Goal: Communication & Community: Answer question/provide support

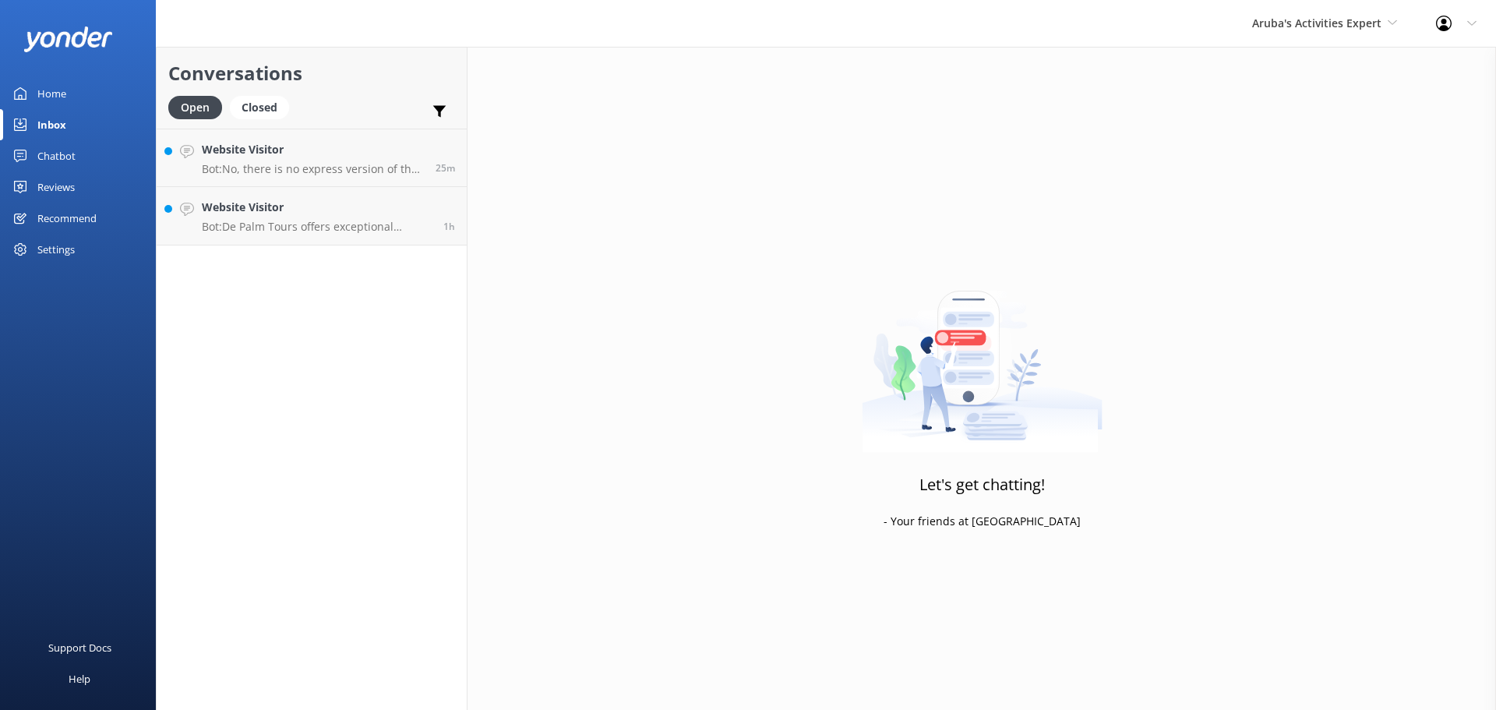
click at [358, 208] on h4 "Website Visitor" at bounding box center [317, 207] width 230 height 17
click at [286, 199] on h4 "Website Visitor" at bounding box center [317, 207] width 230 height 17
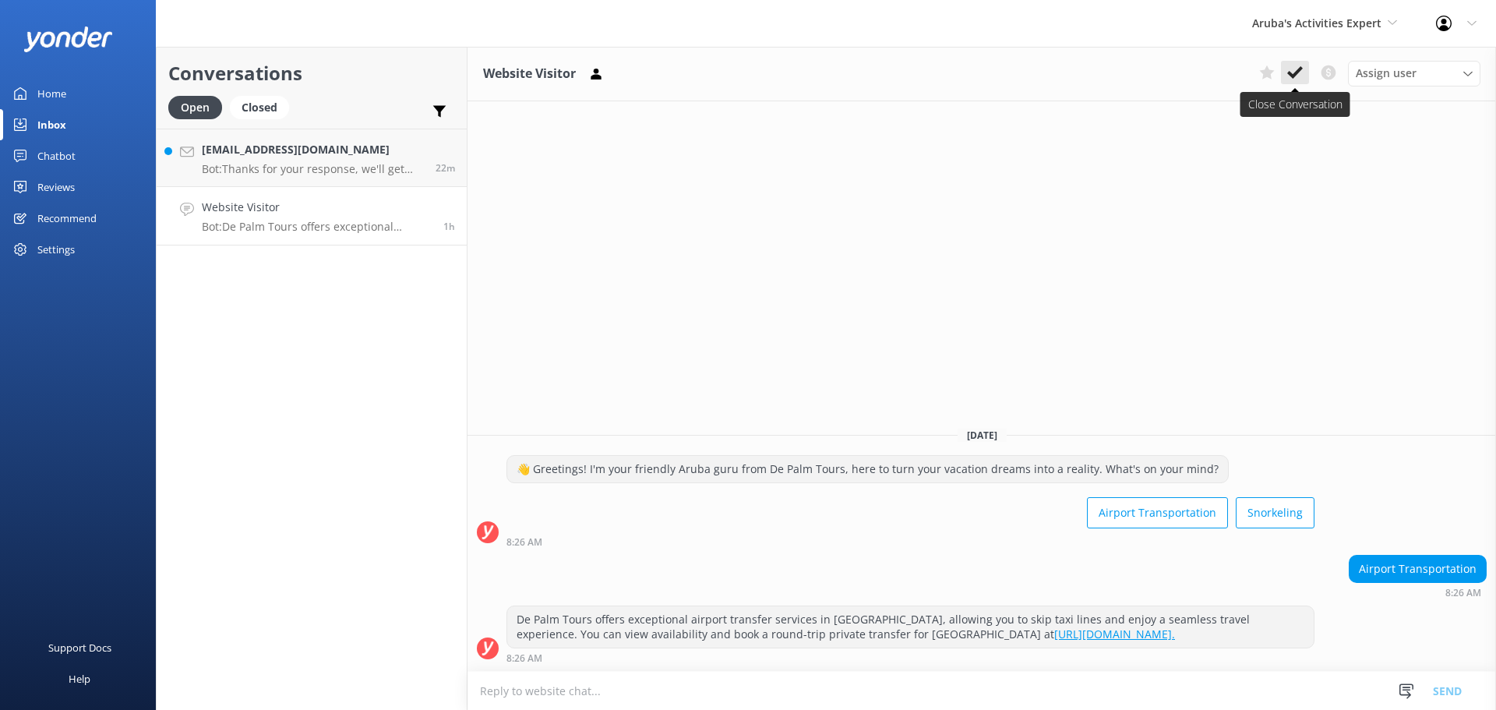
click at [1298, 72] on use at bounding box center [1295, 72] width 16 height 12
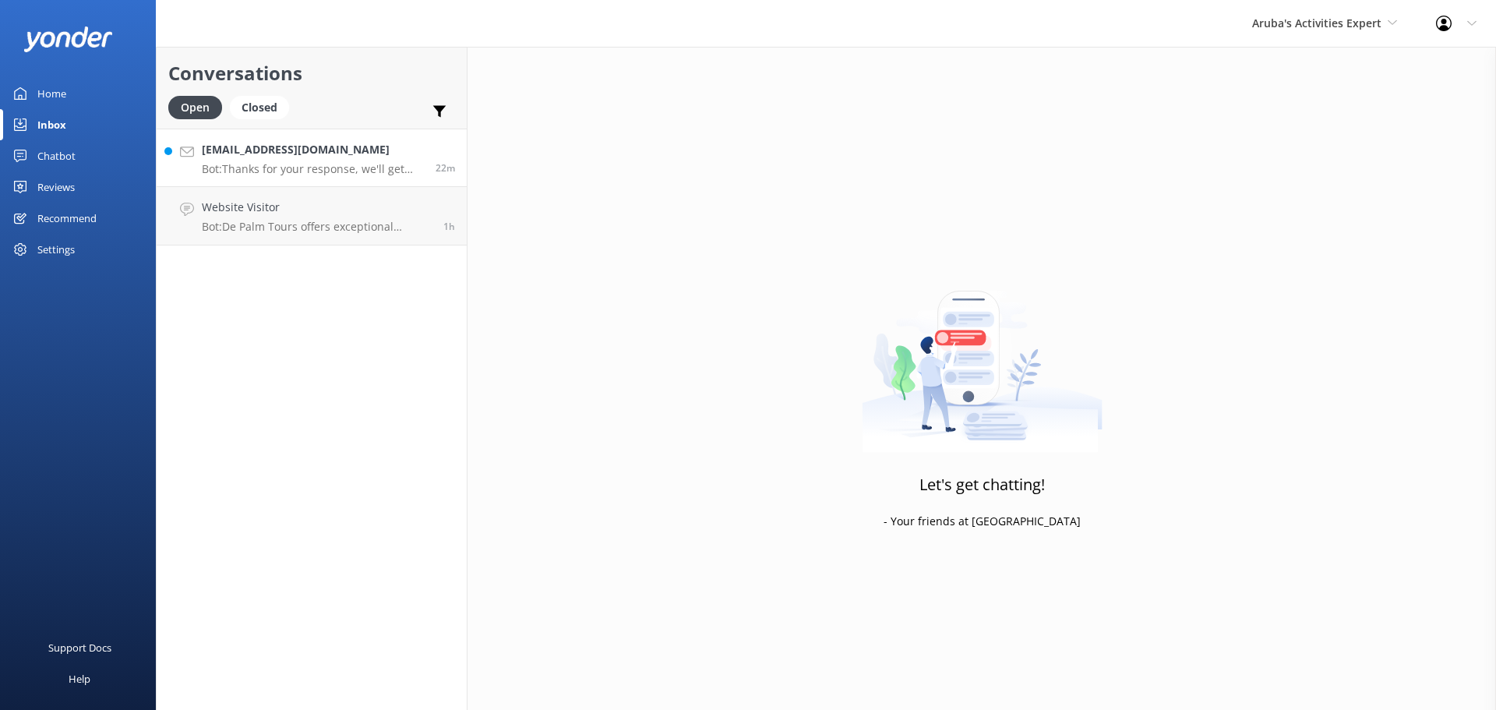
click at [326, 172] on p "Bot: Thanks for your response, we'll get back to you as soon as we can during o…" at bounding box center [313, 169] width 222 height 14
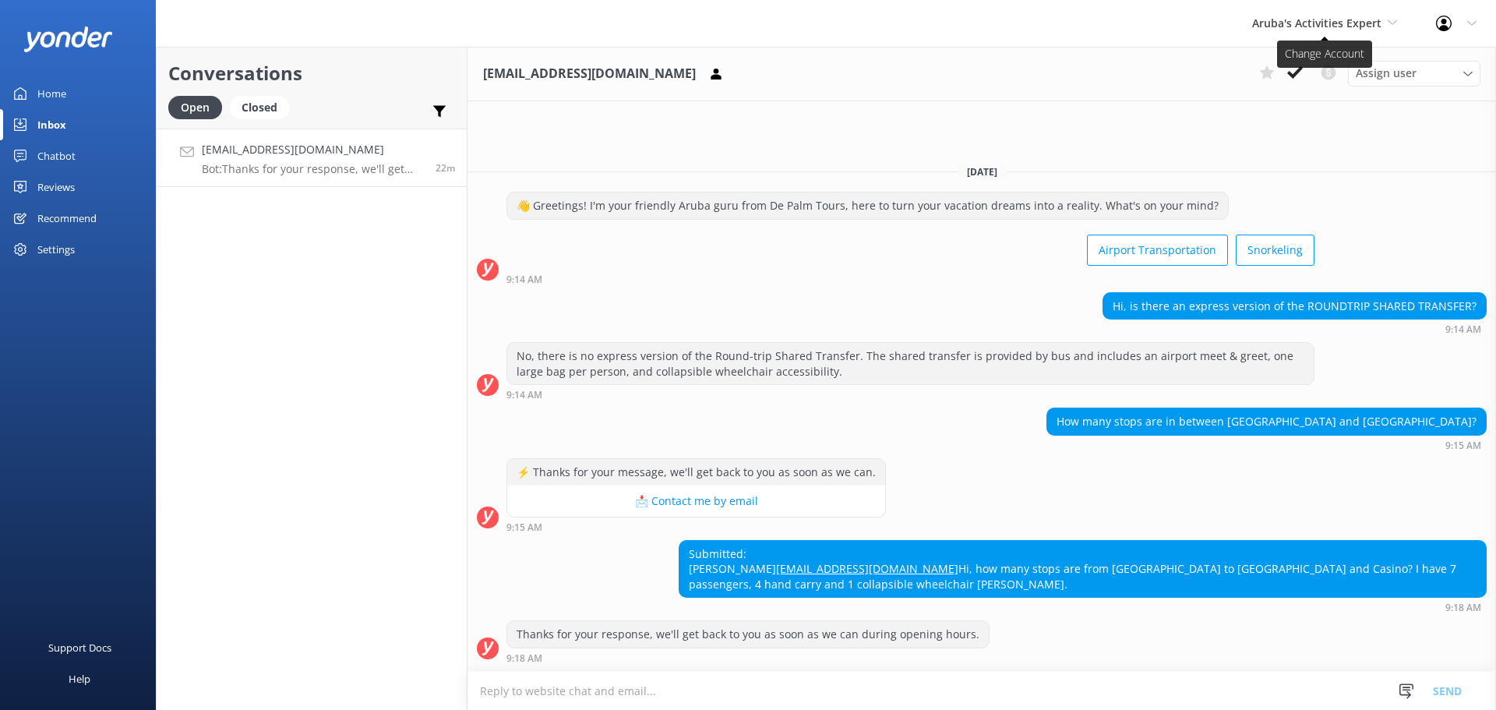
click at [1298, 18] on span "Aruba's Activities Expert" at bounding box center [1316, 23] width 129 height 15
click at [1304, 101] on link "Aruba's Activities Expert" at bounding box center [1311, 102] width 156 height 37
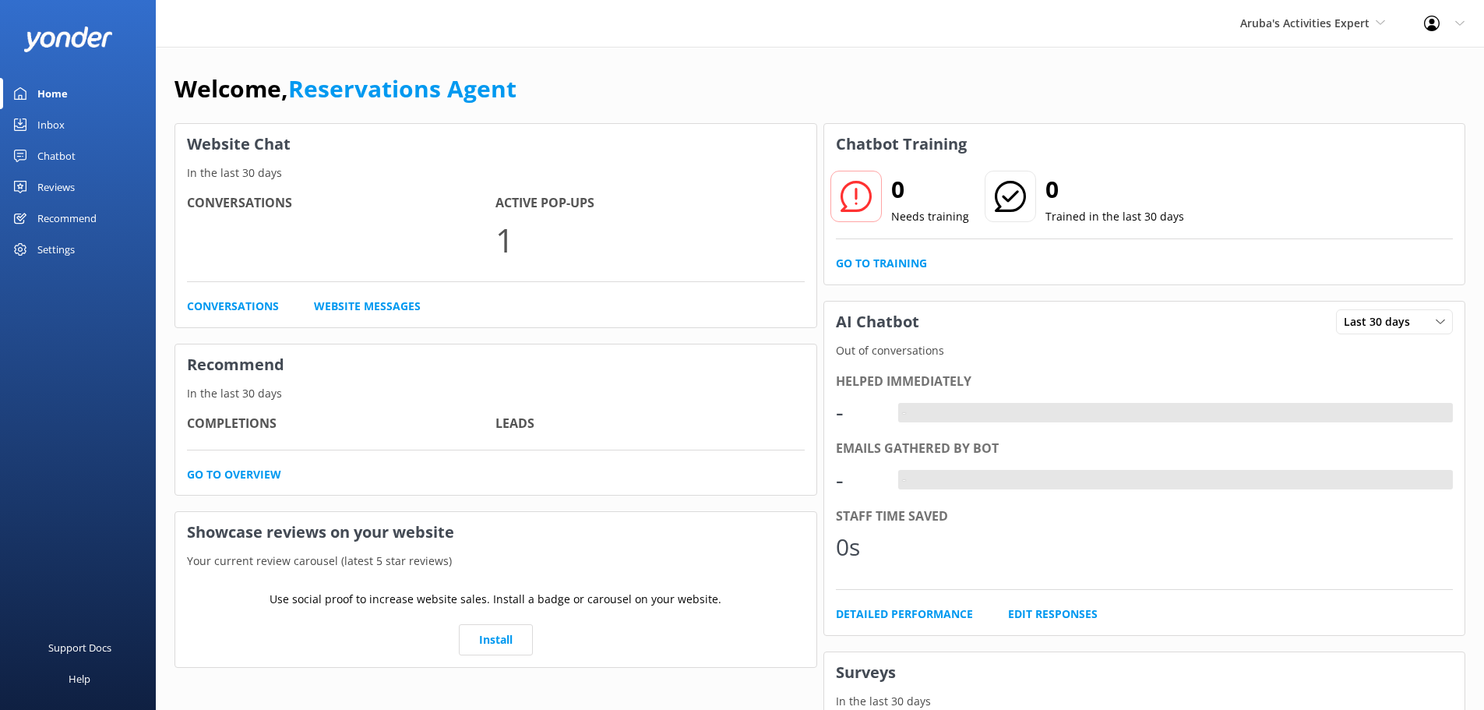
click at [64, 129] on div "Inbox" at bounding box center [50, 124] width 27 height 31
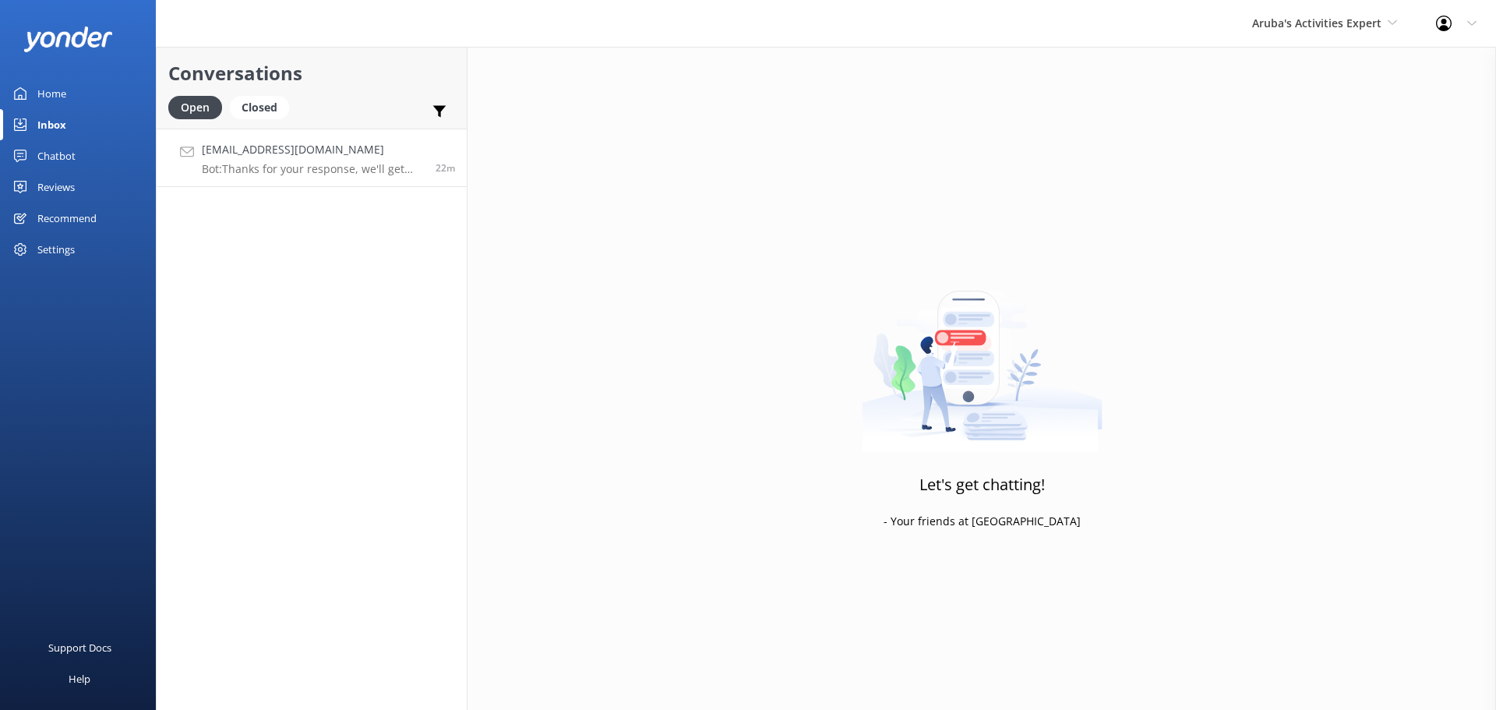
click at [365, 178] on link "chencharlotte7@gmail.com Bot: Thanks for your response, we'll get back to you a…" at bounding box center [312, 158] width 310 height 58
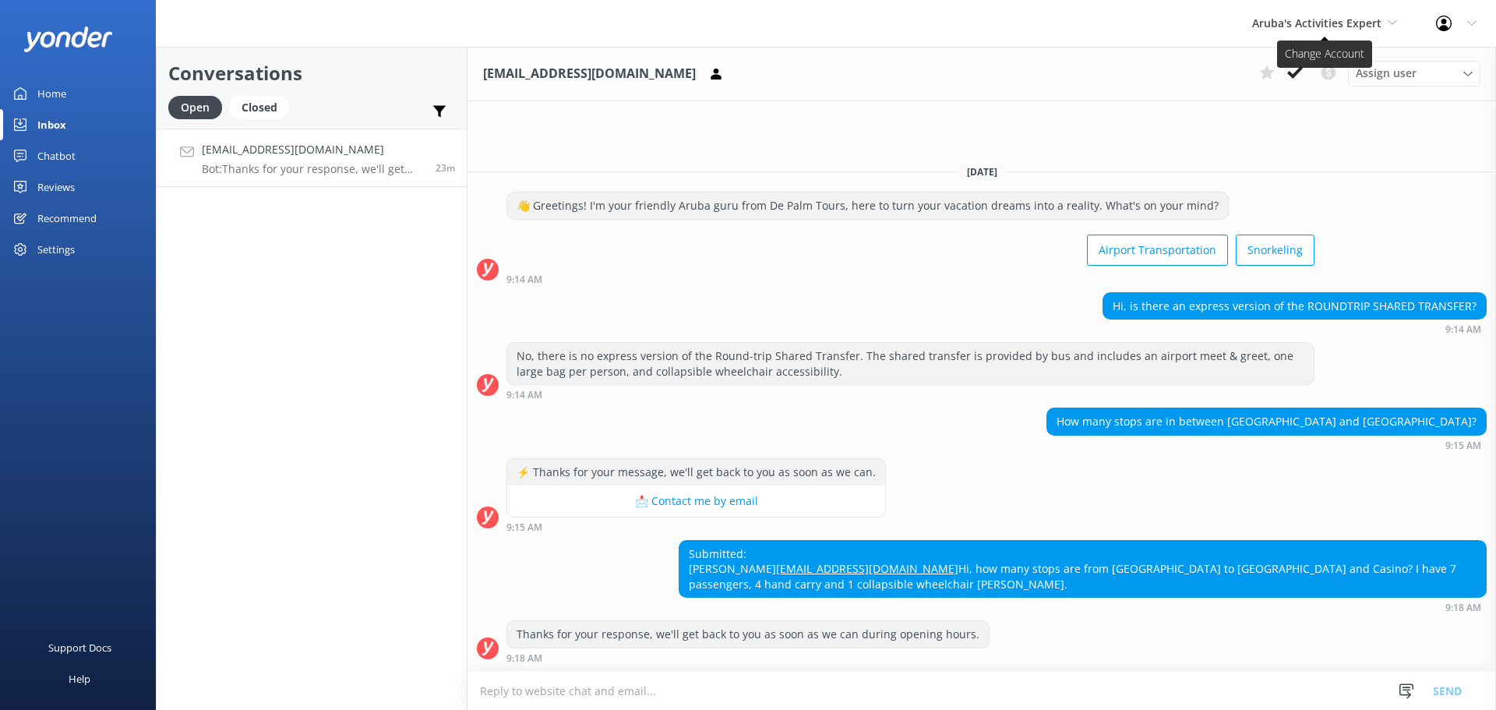
click at [1296, 30] on span "Aruba's Activities Expert" at bounding box center [1316, 23] width 129 height 15
click at [1283, 63] on link "De [GEOGRAPHIC_DATA]" at bounding box center [1311, 65] width 156 height 37
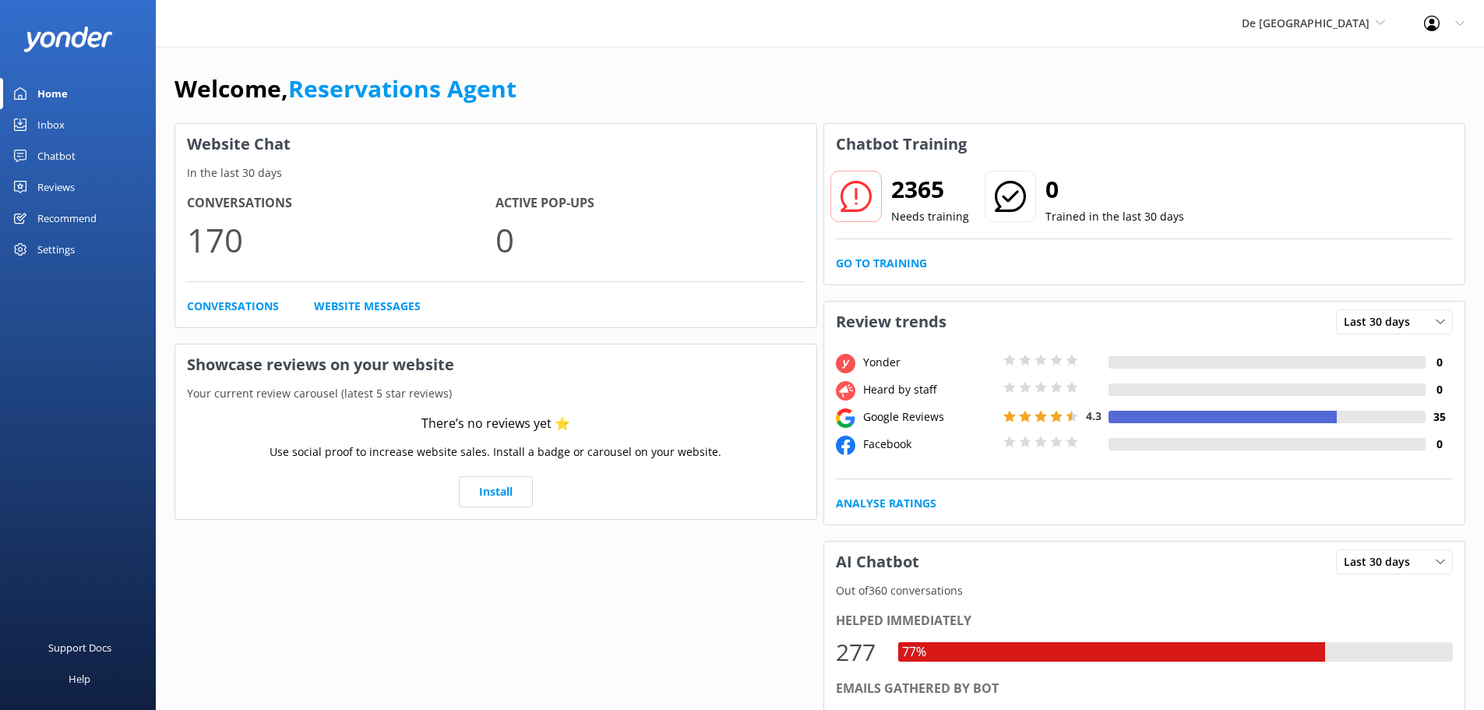
click at [41, 127] on div "Inbox" at bounding box center [50, 124] width 27 height 31
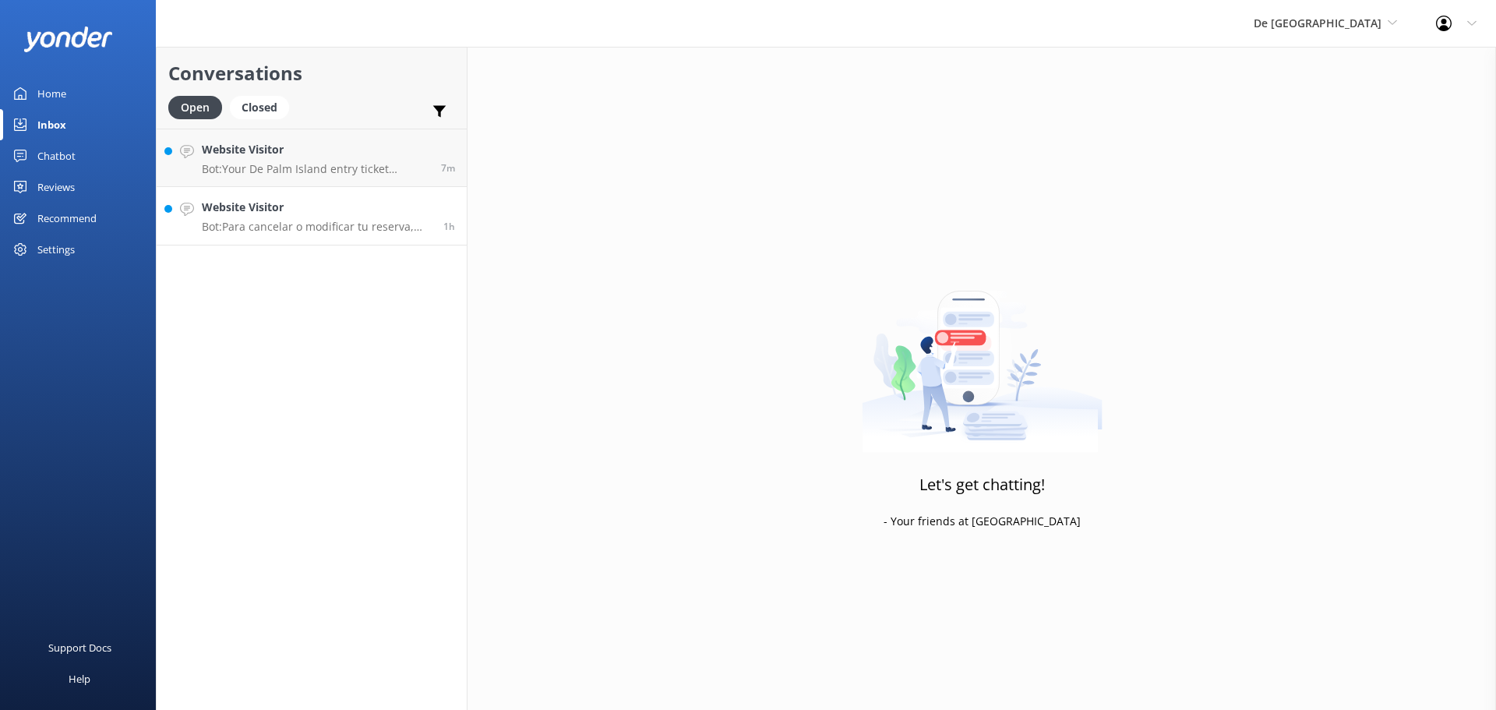
click at [294, 201] on h4 "Website Visitor" at bounding box center [317, 207] width 230 height 17
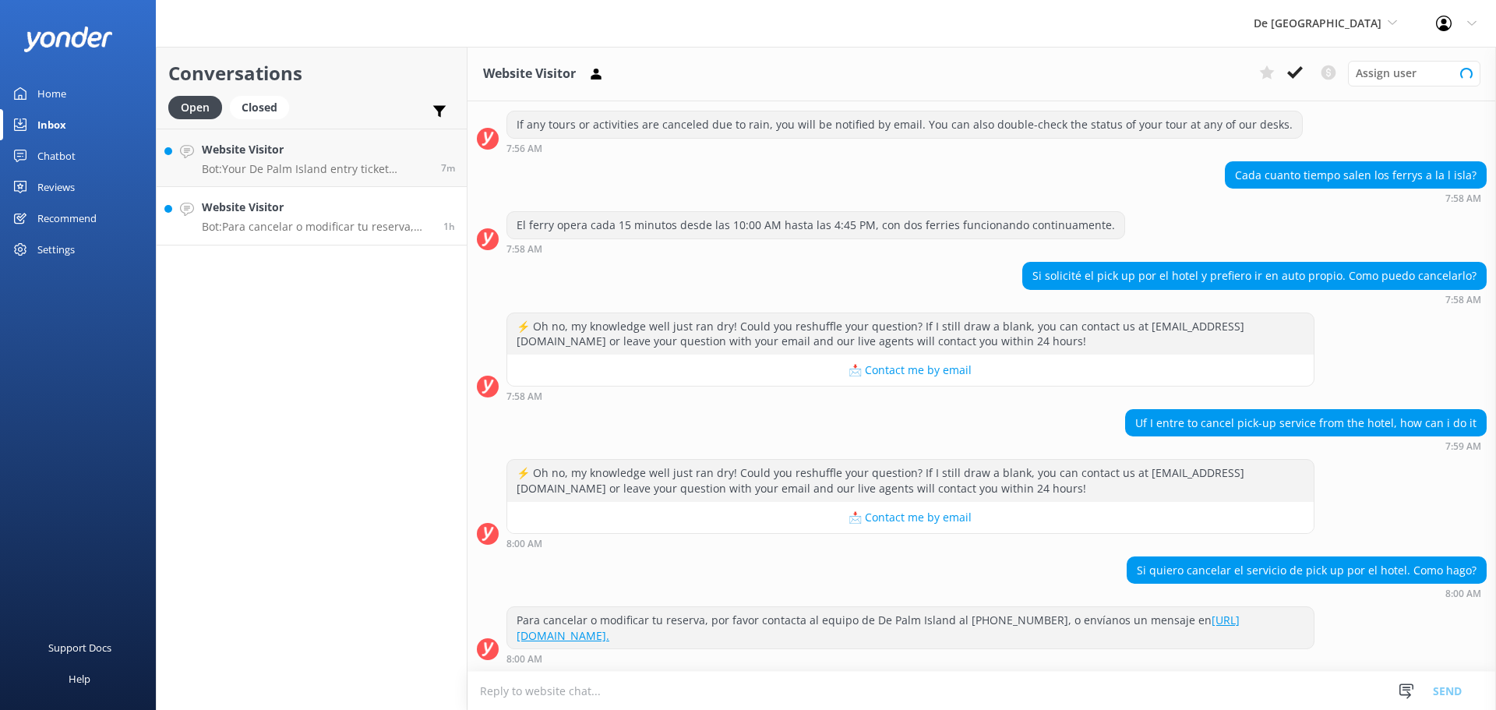
scroll to position [182, 0]
click at [687, 698] on textarea at bounding box center [982, 691] width 1029 height 38
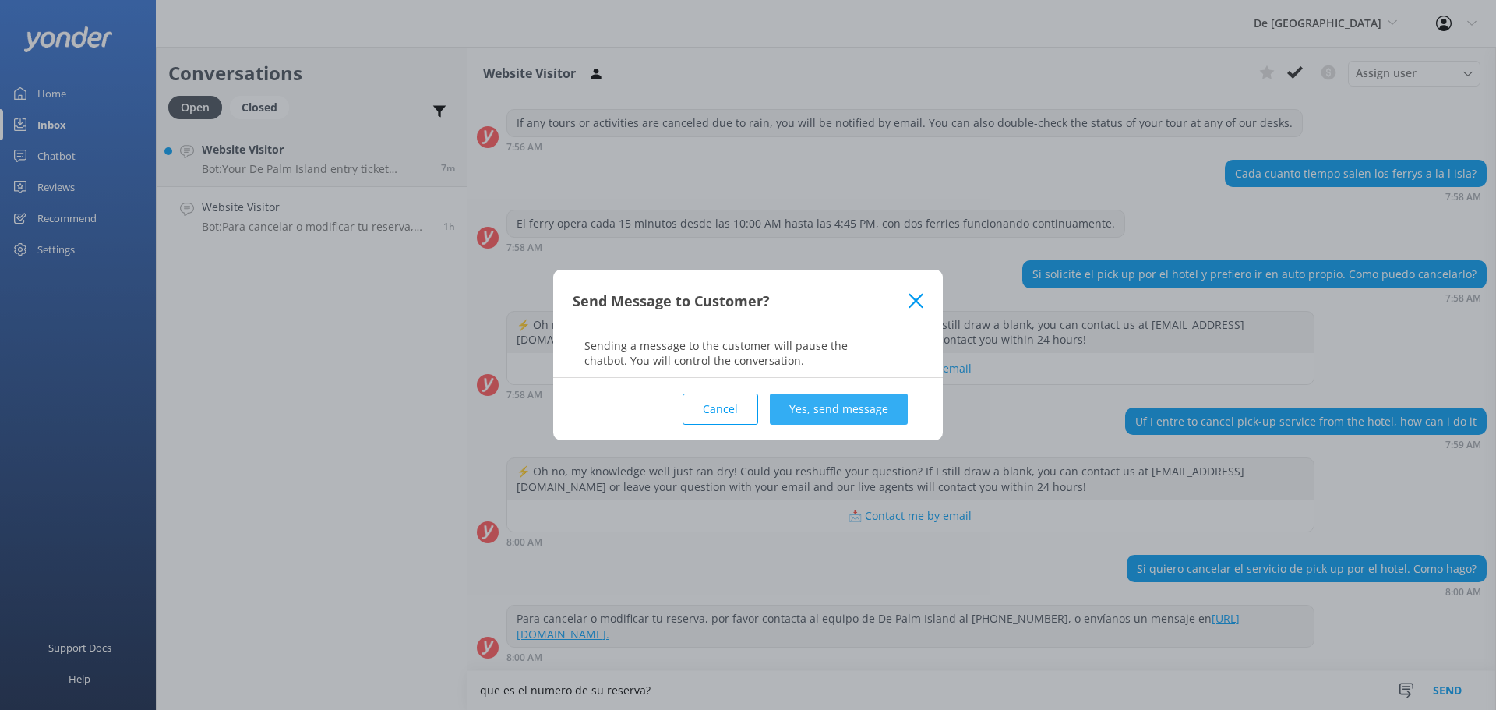
type textarea "que es el numero de su reserva?"
click at [817, 403] on button "Yes, send message" at bounding box center [839, 408] width 138 height 31
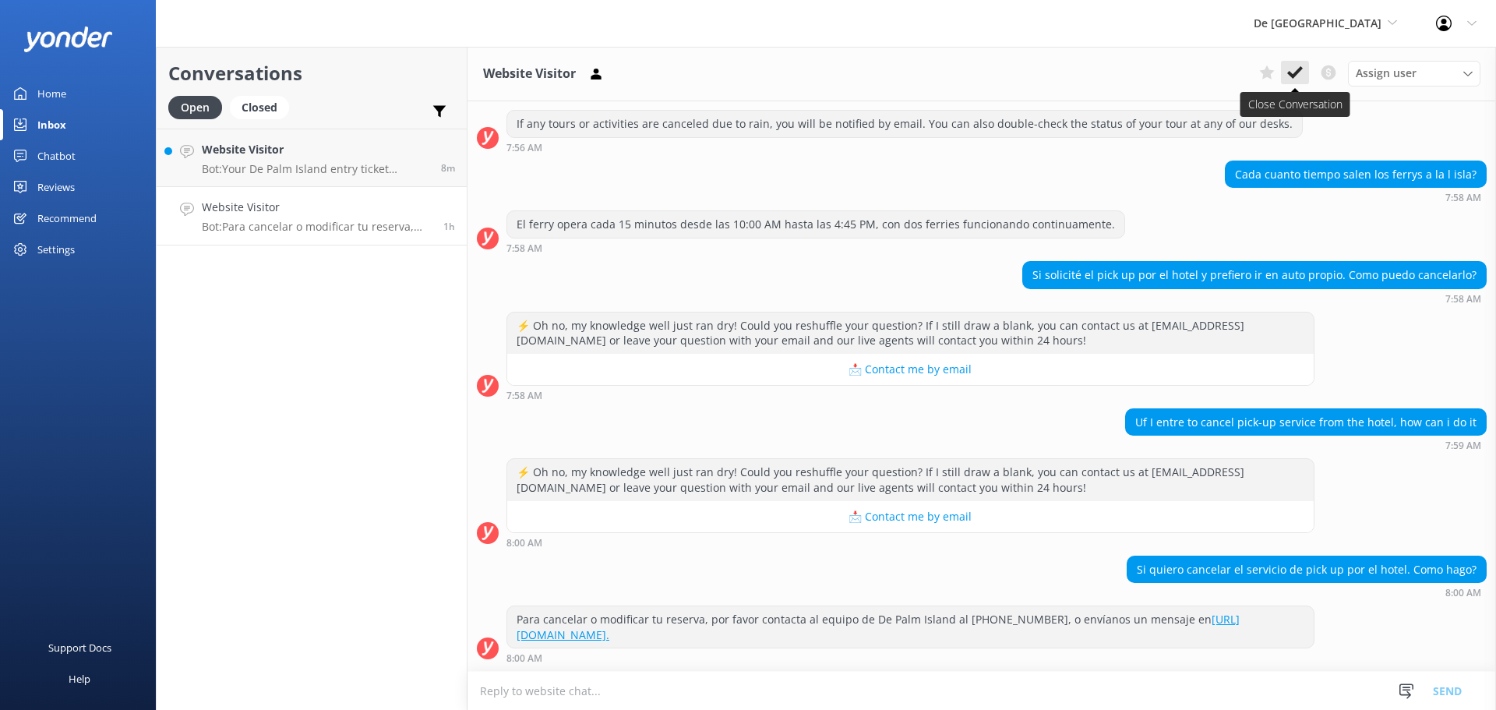
click at [1297, 68] on icon at bounding box center [1295, 73] width 16 height 16
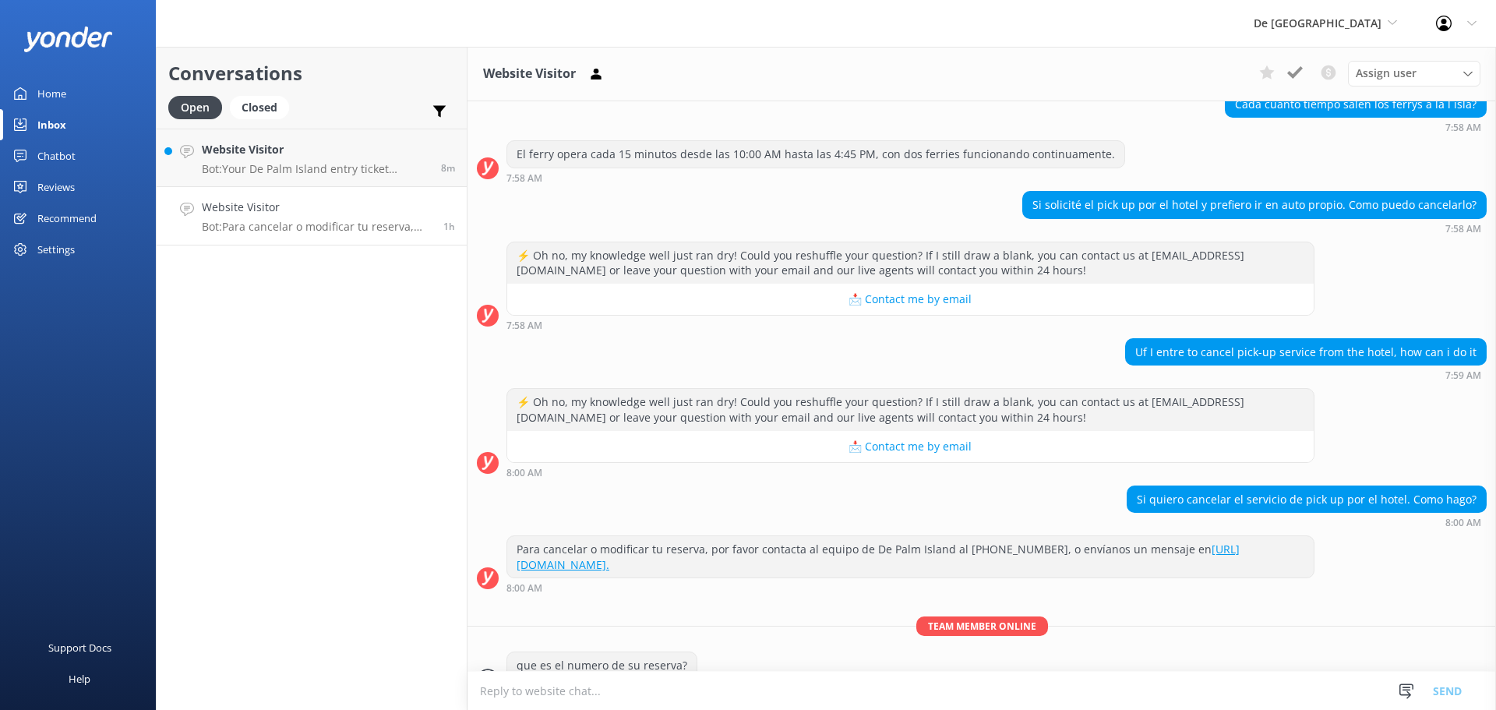
scroll to position [284, 0]
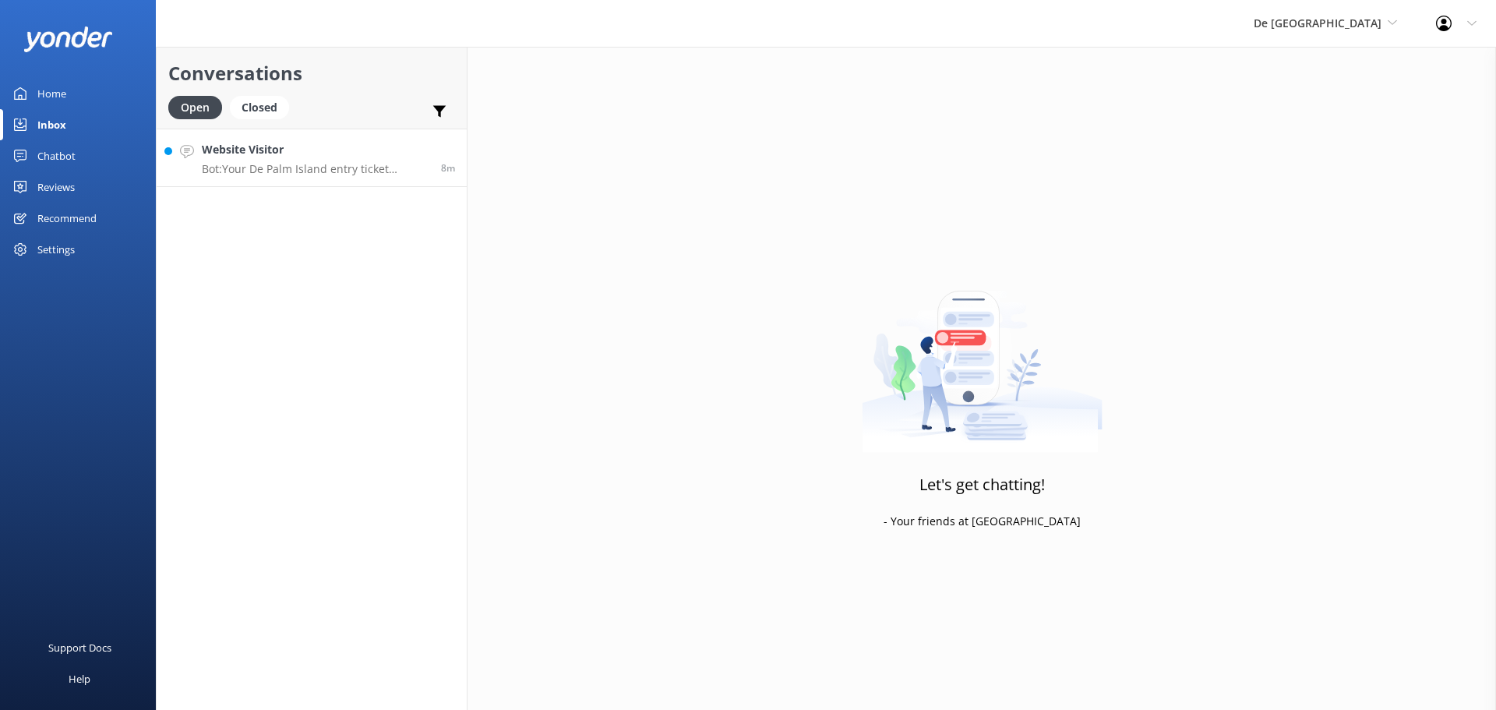
click at [385, 160] on div "Website Visitor Bot: Your De Palm Island entry ticket includes a lunch buffet, …" at bounding box center [316, 158] width 228 height 34
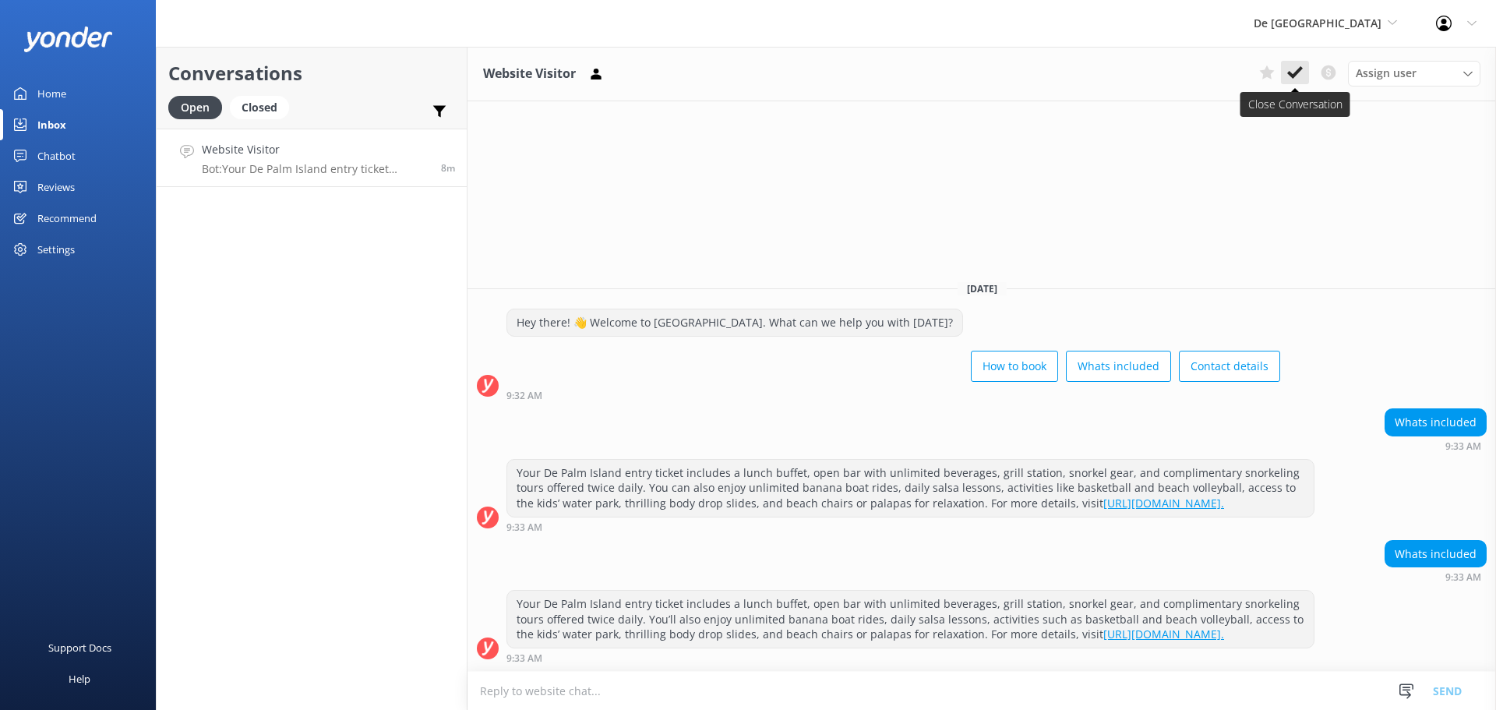
click at [1294, 70] on icon at bounding box center [1295, 73] width 16 height 16
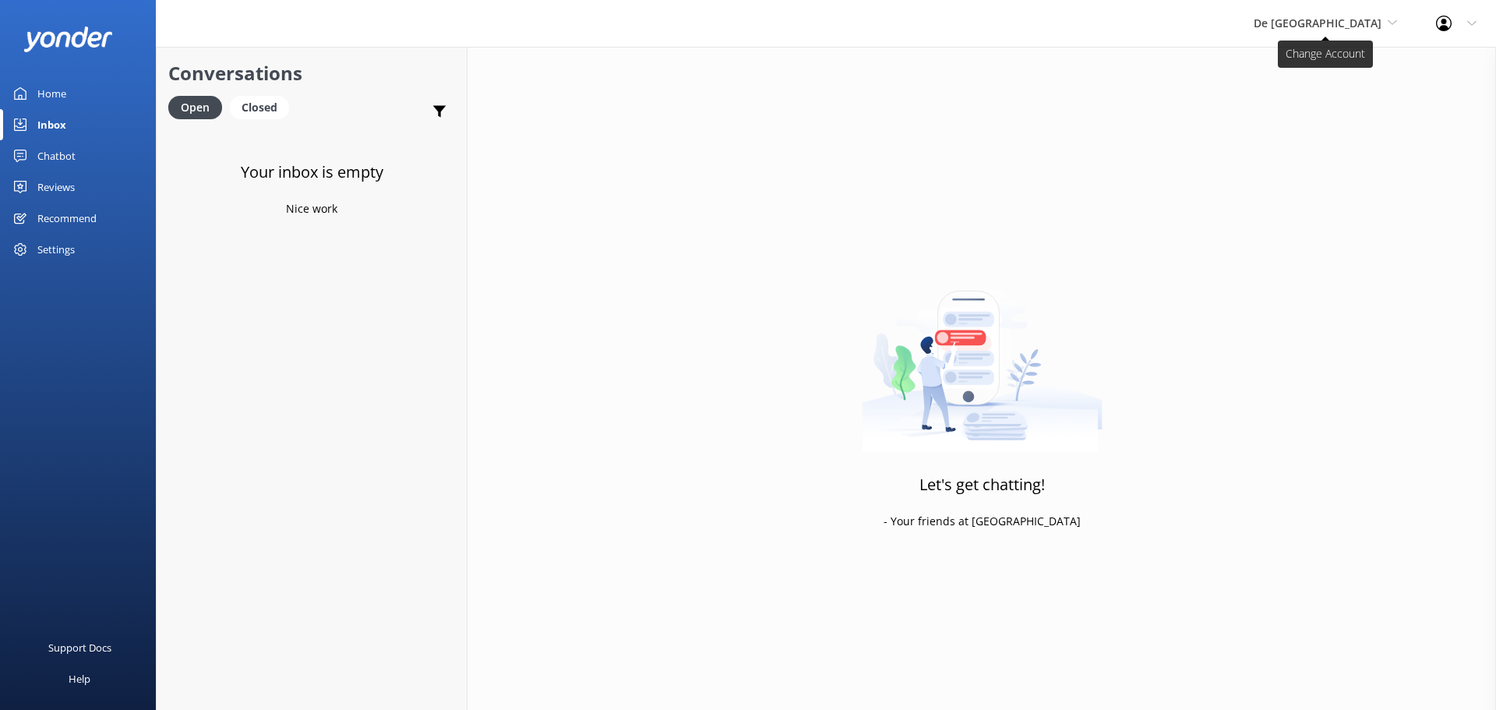
click at [1351, 16] on span "De [GEOGRAPHIC_DATA]" at bounding box center [1318, 23] width 128 height 15
click at [1327, 126] on link "The Captain" at bounding box center [1312, 140] width 156 height 37
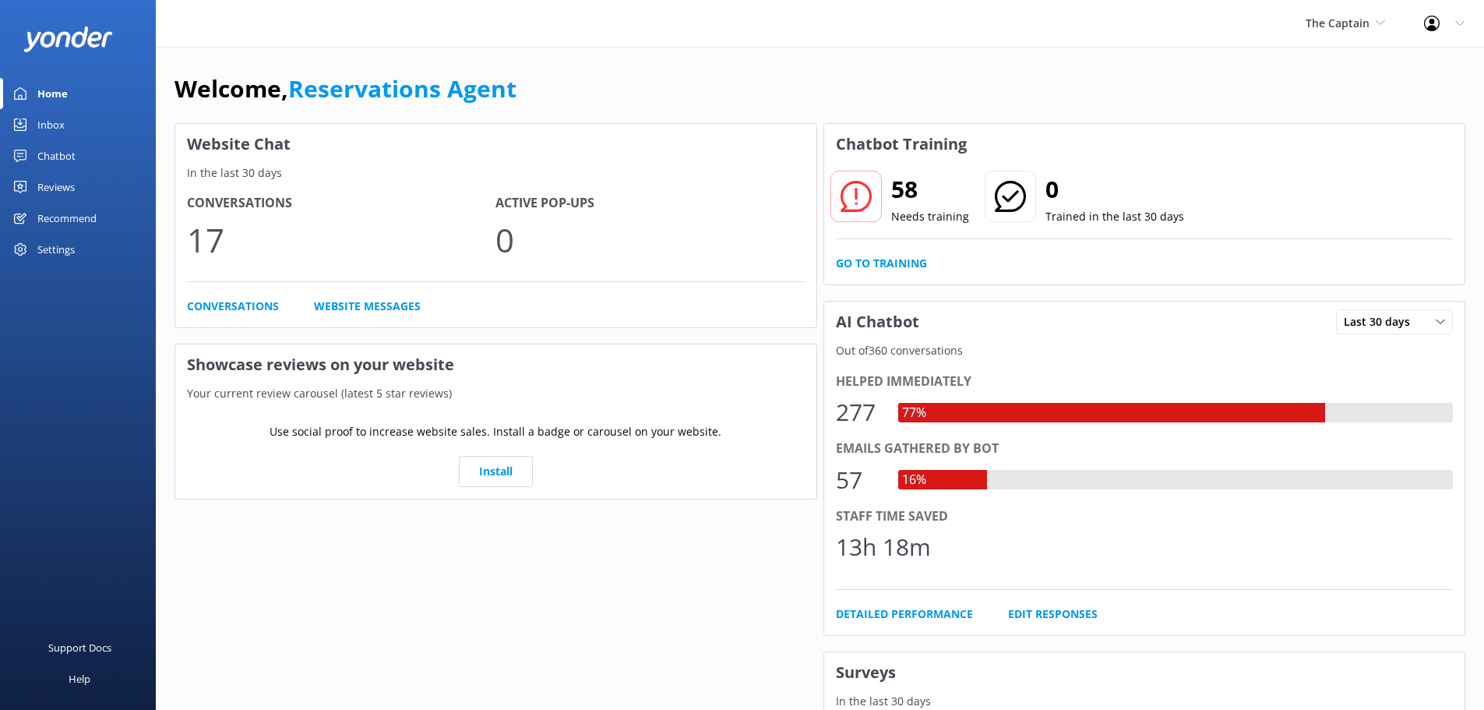
click at [83, 128] on link "Inbox" at bounding box center [78, 124] width 156 height 31
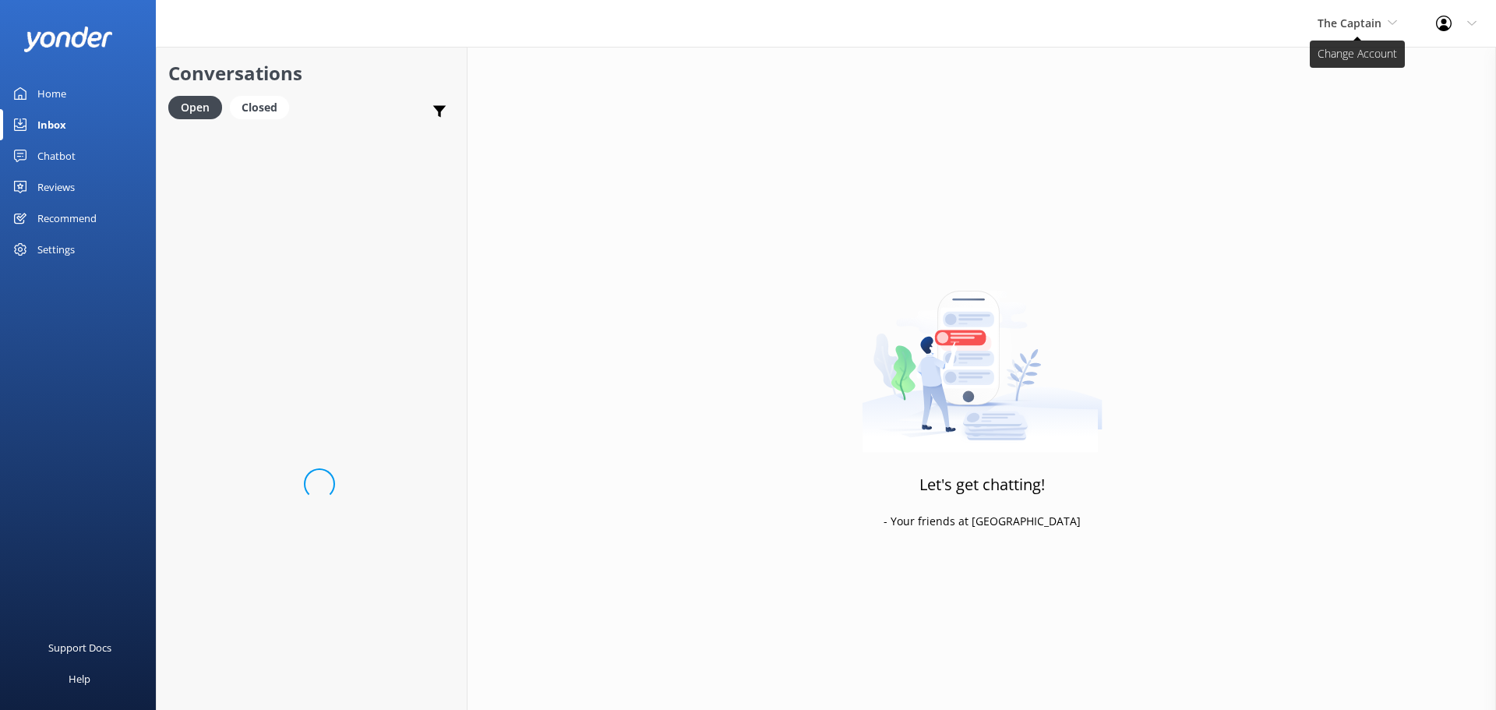
click at [1343, 26] on span "The Captain" at bounding box center [1350, 23] width 64 height 15
click at [1336, 65] on link "De [GEOGRAPHIC_DATA]" at bounding box center [1376, 65] width 156 height 37
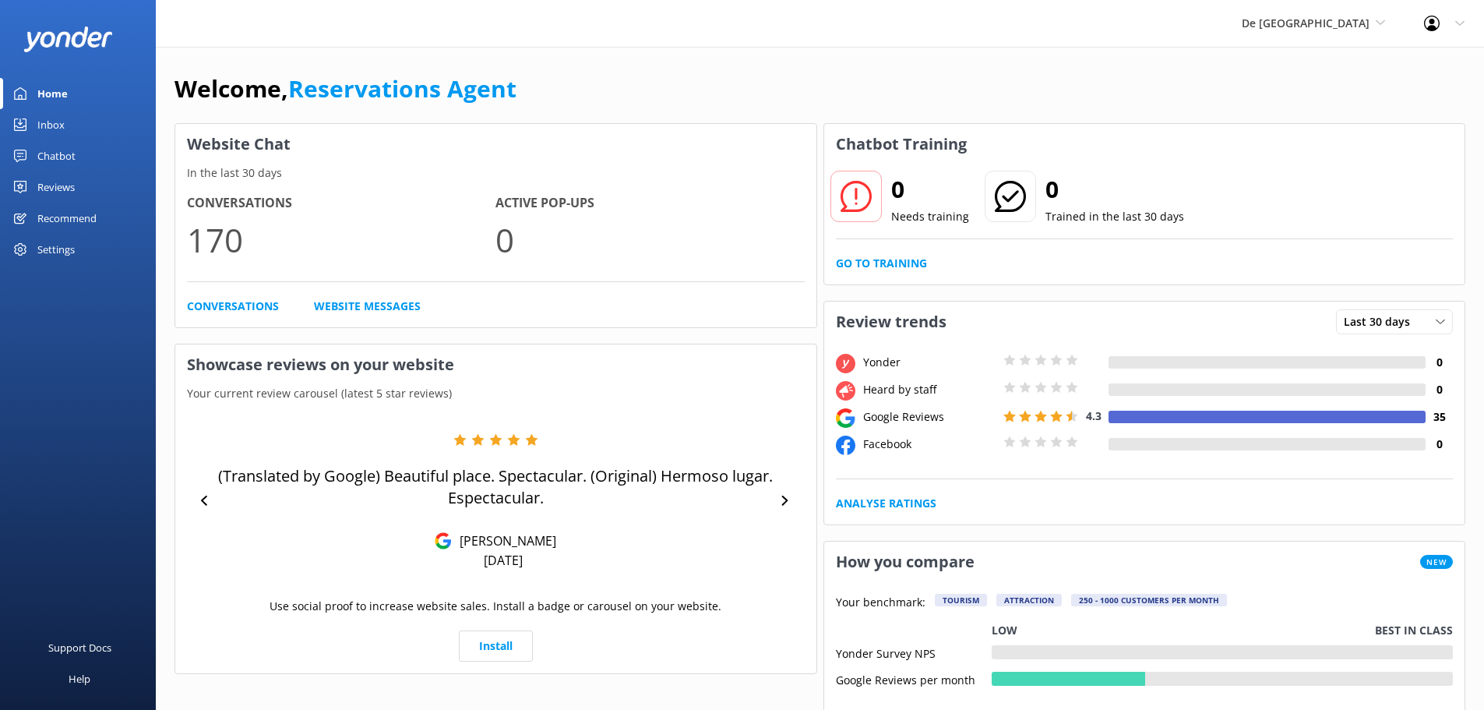
click at [69, 136] on link "Inbox" at bounding box center [78, 124] width 156 height 31
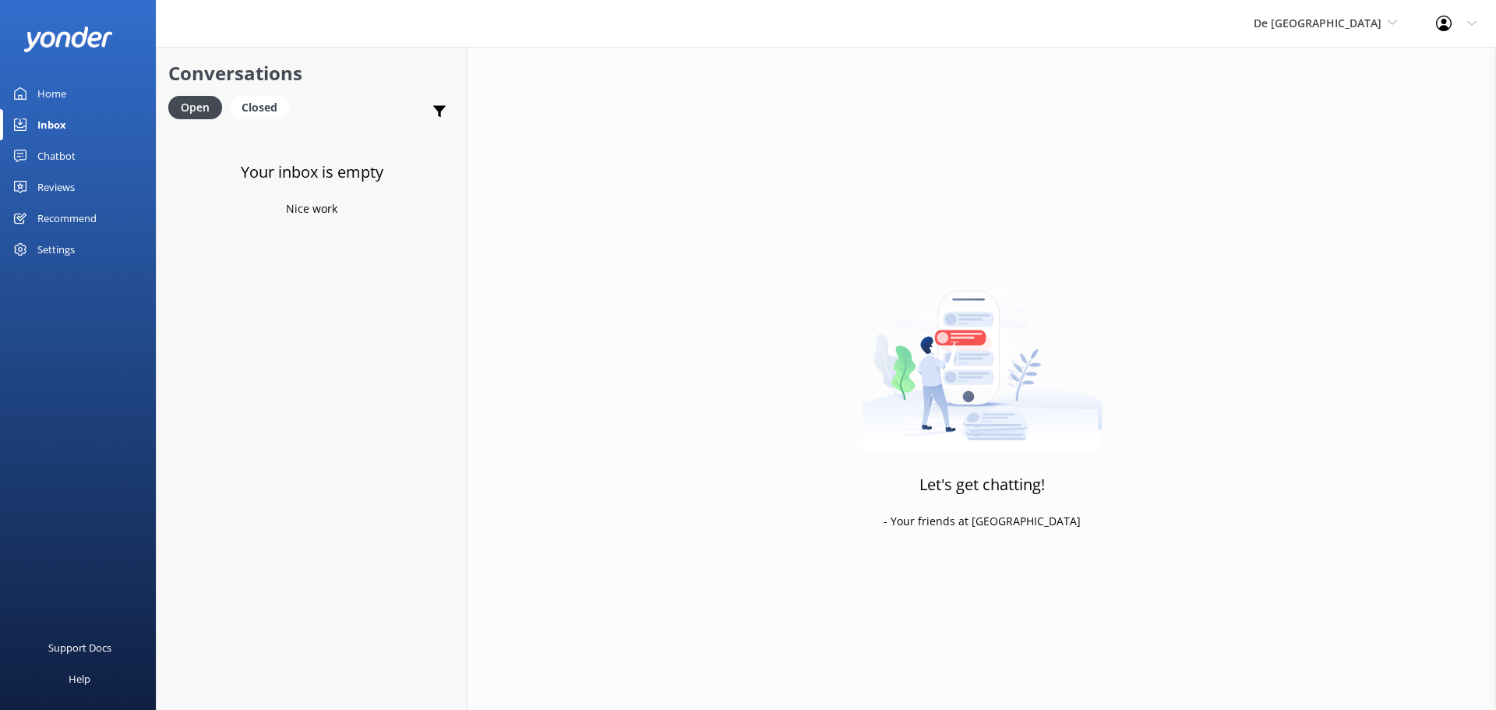
click at [1362, 34] on div "De Palm Island De Palm Island Aruba's Activities Expert The Captain" at bounding box center [1325, 23] width 182 height 47
click at [1332, 94] on link "Aruba's Activities Expert" at bounding box center [1312, 102] width 156 height 37
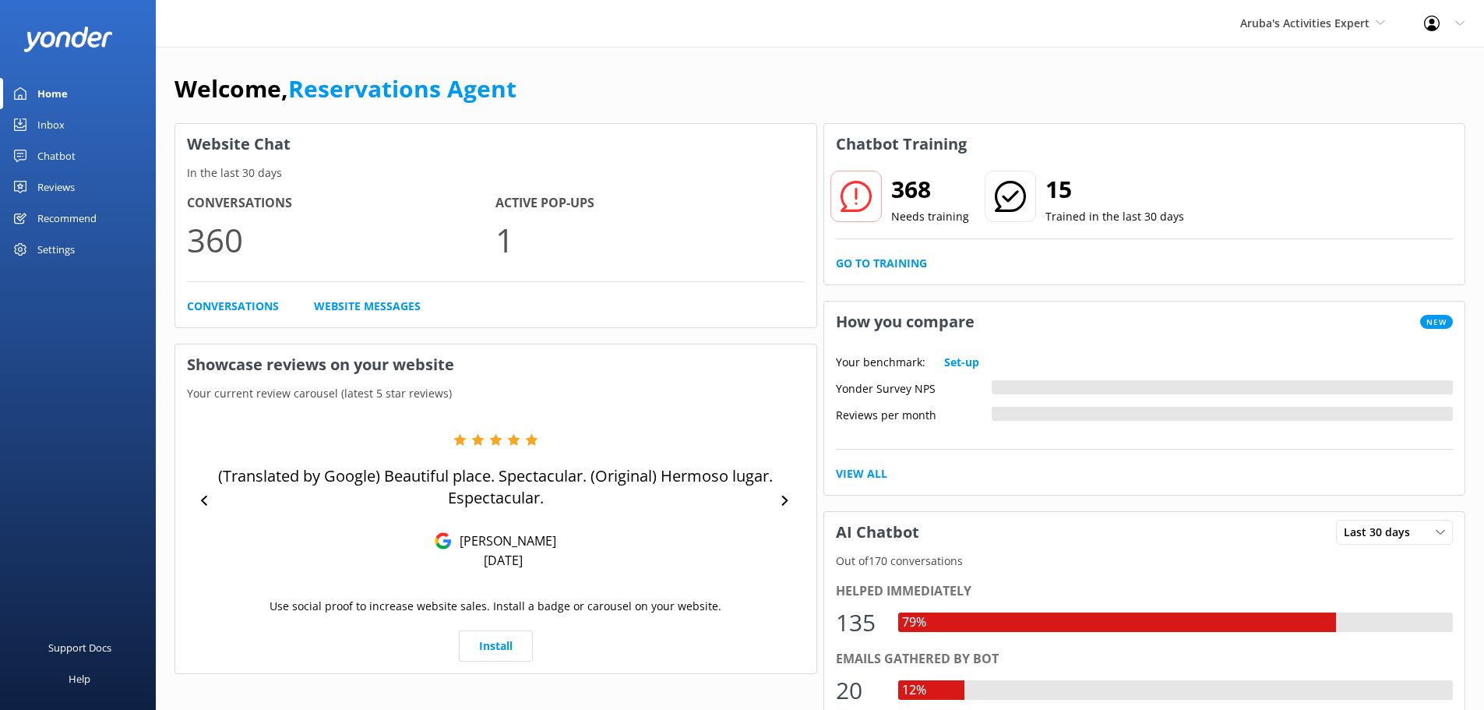
click at [56, 116] on div "Inbox" at bounding box center [50, 124] width 27 height 31
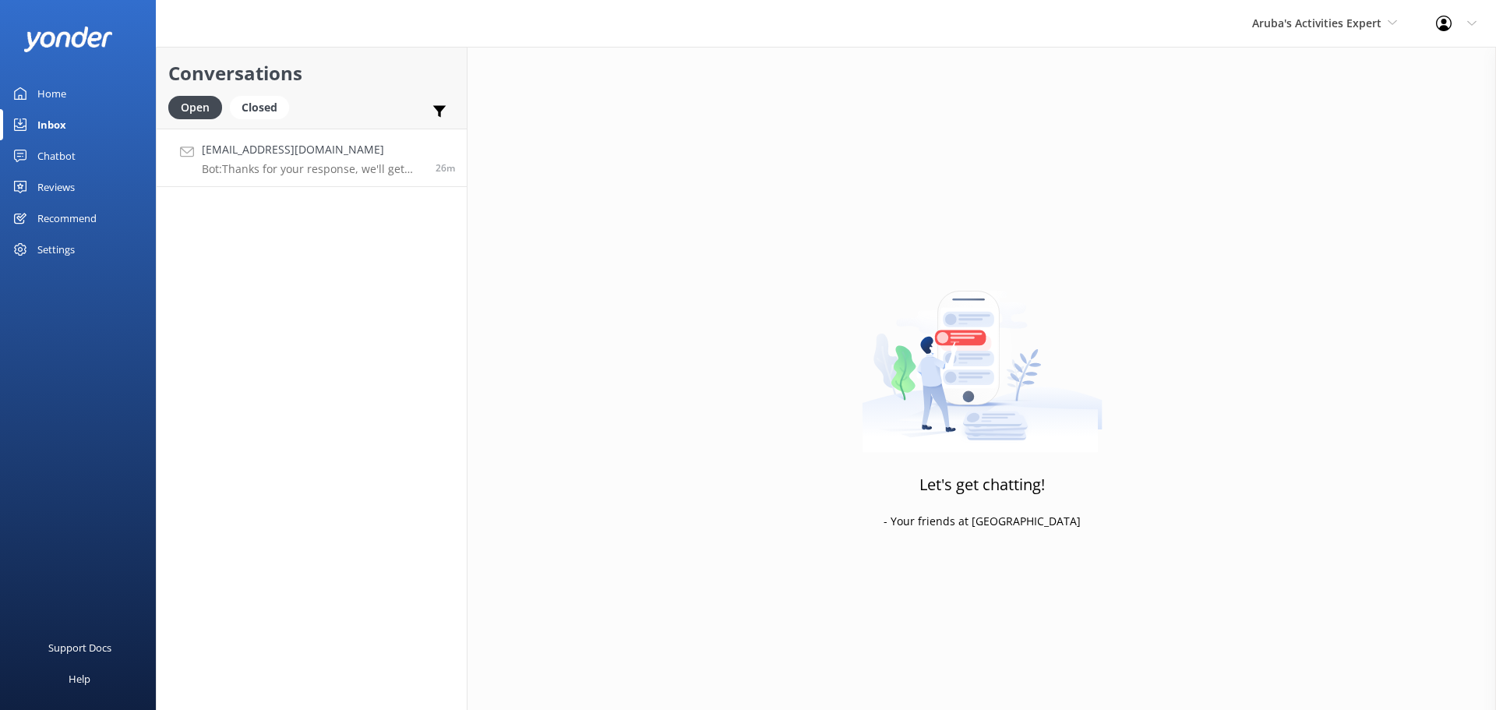
click at [351, 171] on p "Bot: Thanks for your response, we'll get back to you as soon as we can during o…" at bounding box center [313, 169] width 222 height 14
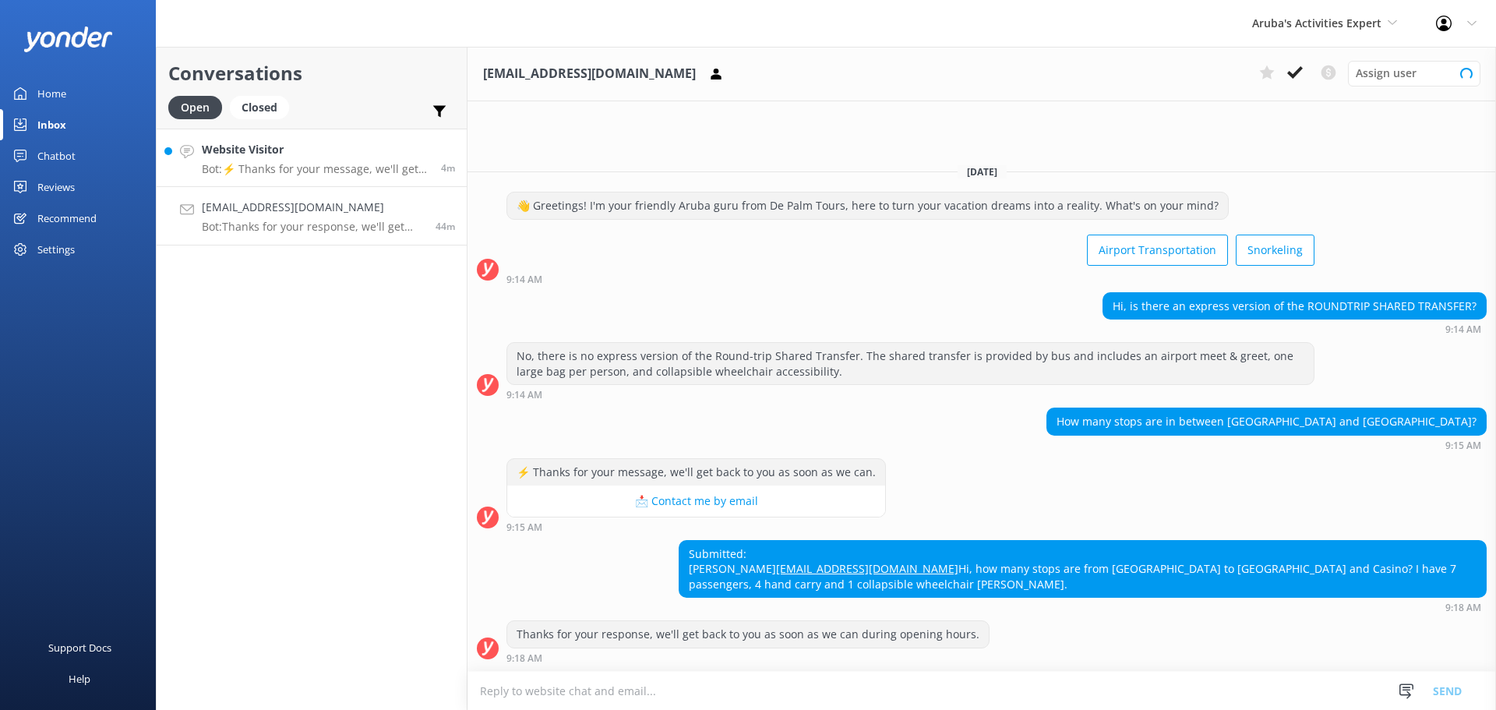
click at [275, 152] on h4 "Website Visitor" at bounding box center [316, 149] width 228 height 17
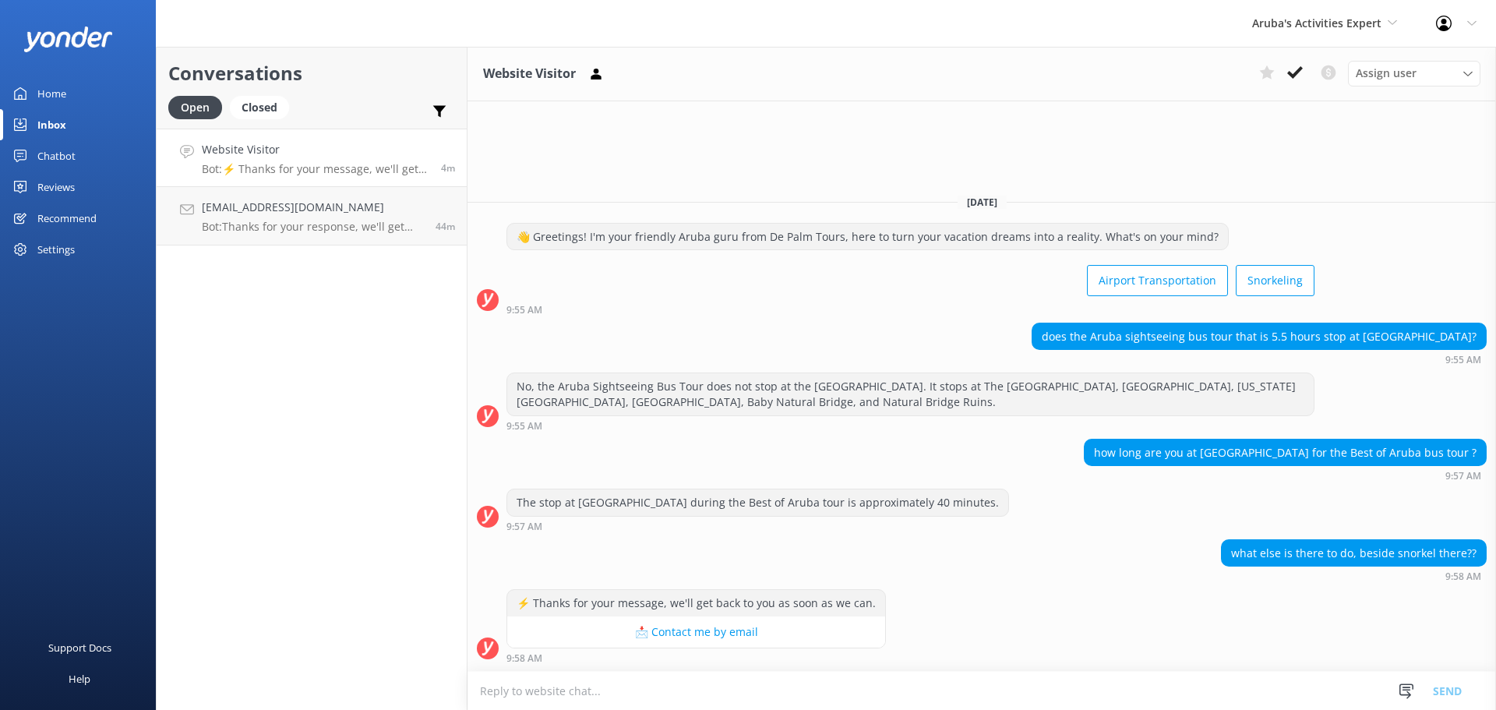
click at [630, 704] on textarea at bounding box center [982, 691] width 1029 height 38
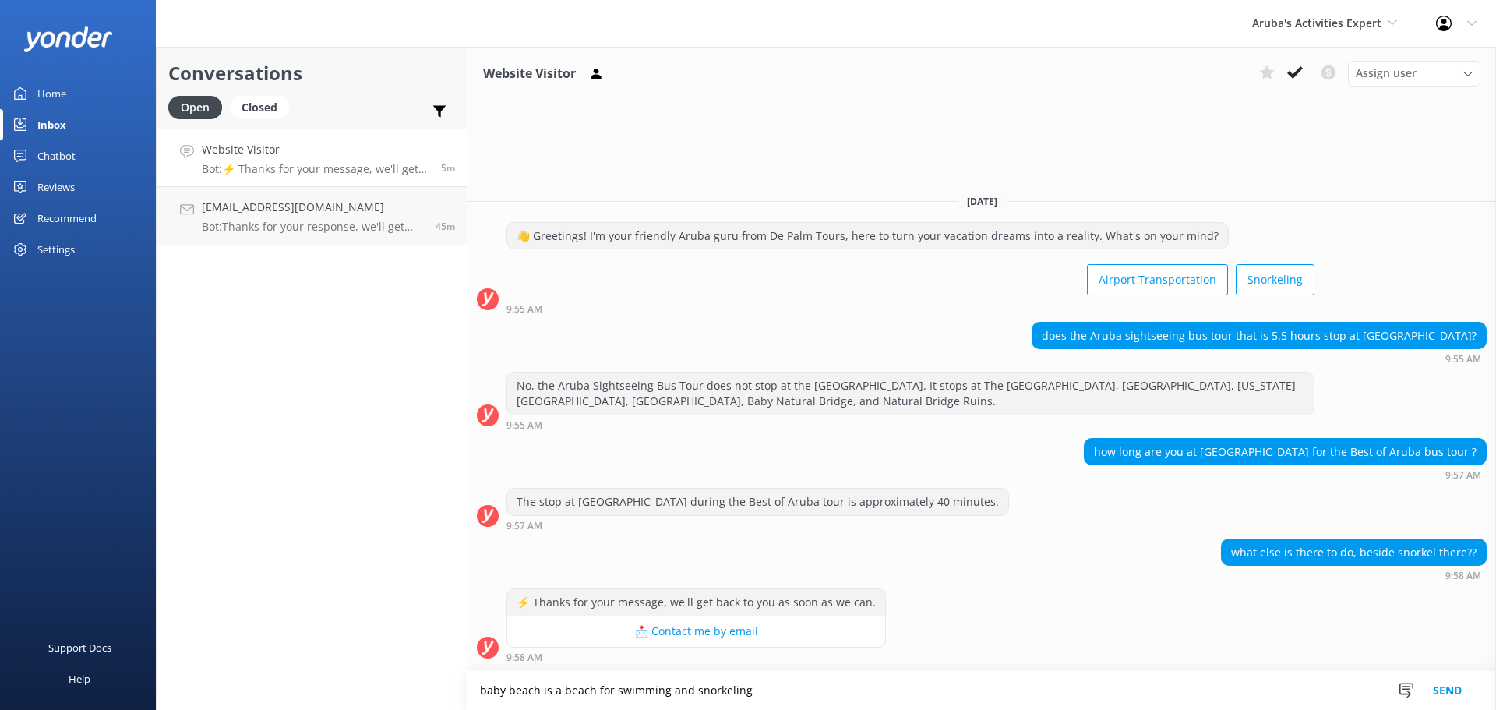
type textarea "baby beach is a beach for swimming and snorkeling"
click at [1451, 692] on button "Send" at bounding box center [1447, 690] width 58 height 39
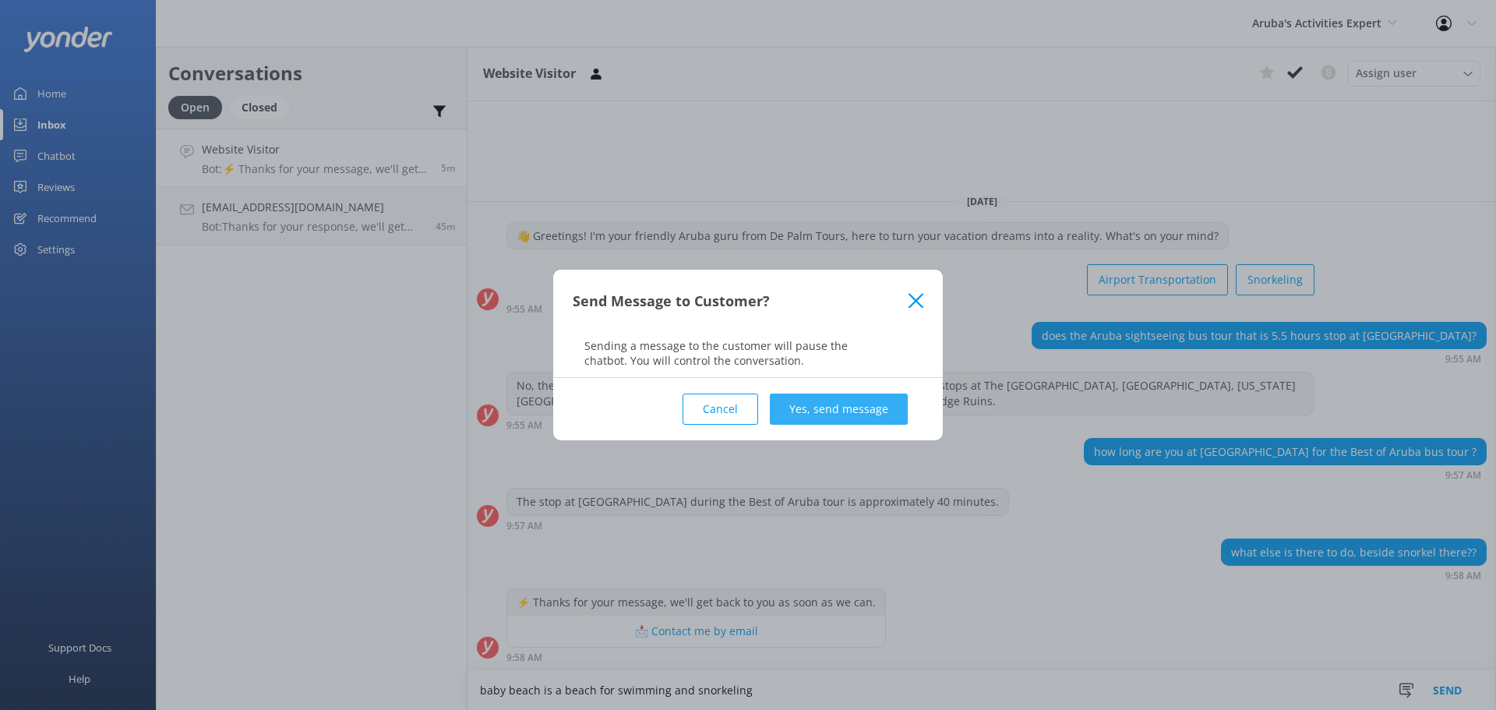
click at [898, 414] on button "Yes, send message" at bounding box center [839, 408] width 138 height 31
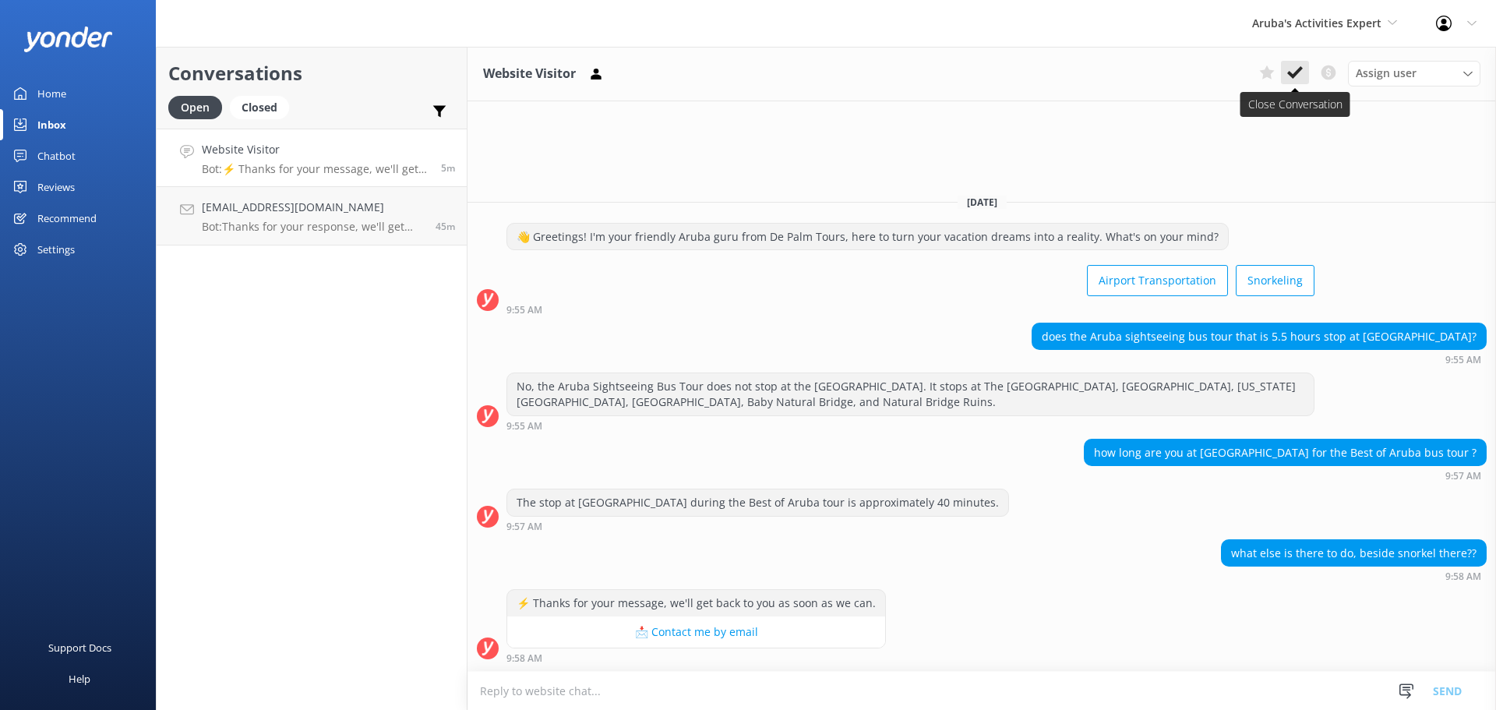
click at [1286, 76] on button at bounding box center [1295, 72] width 28 height 23
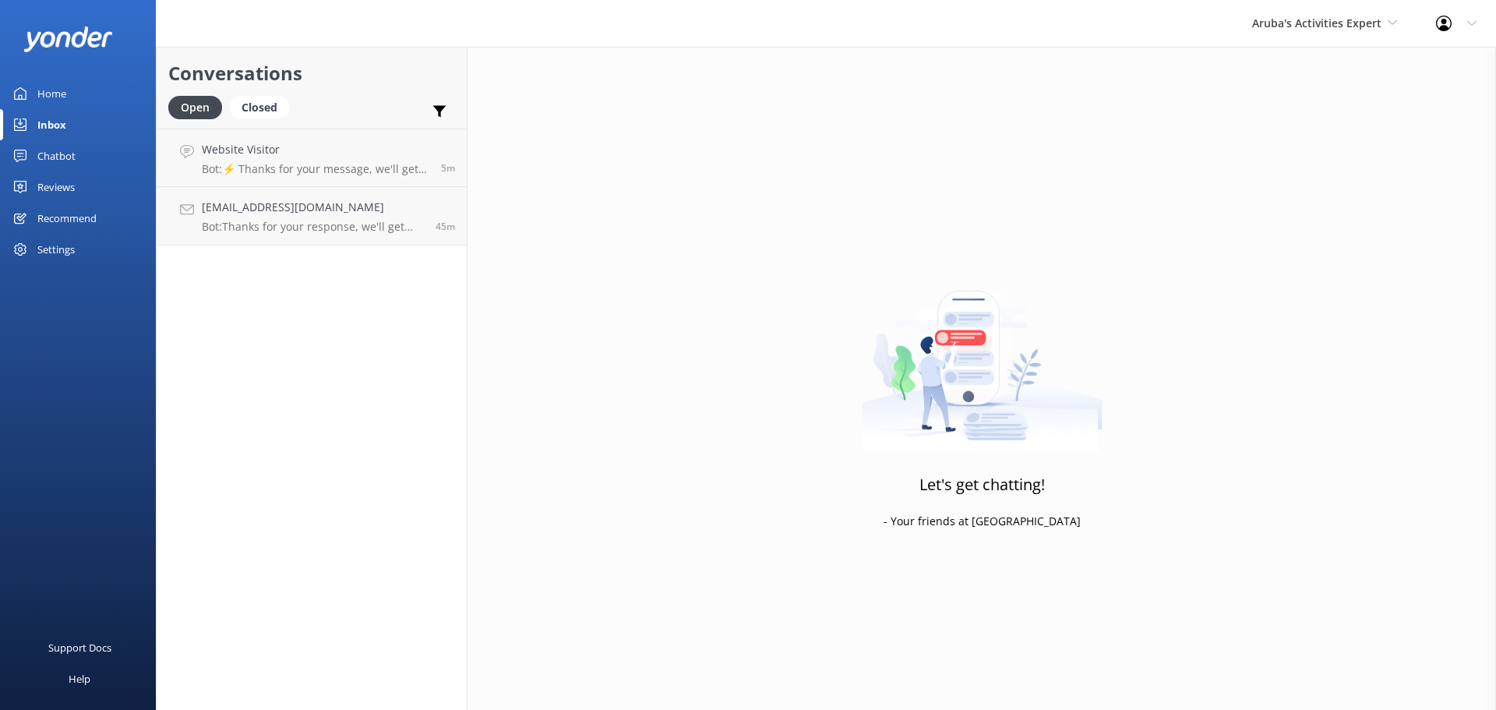
click at [1307, 33] on div "Aruba's Activities Expert De Palm Island Aruba's Activities Expert The Captain" at bounding box center [1325, 23] width 184 height 47
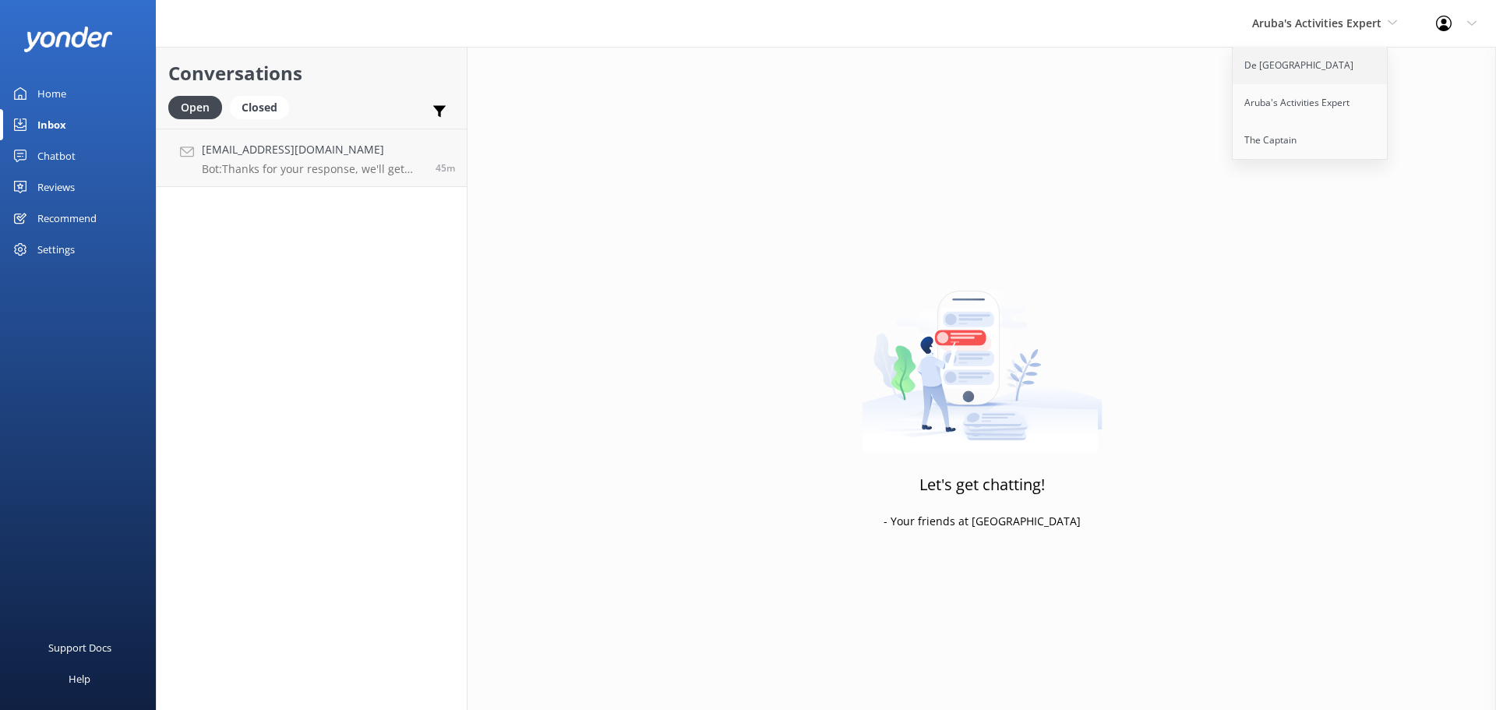
click at [1281, 74] on link "De [GEOGRAPHIC_DATA]" at bounding box center [1311, 65] width 156 height 37
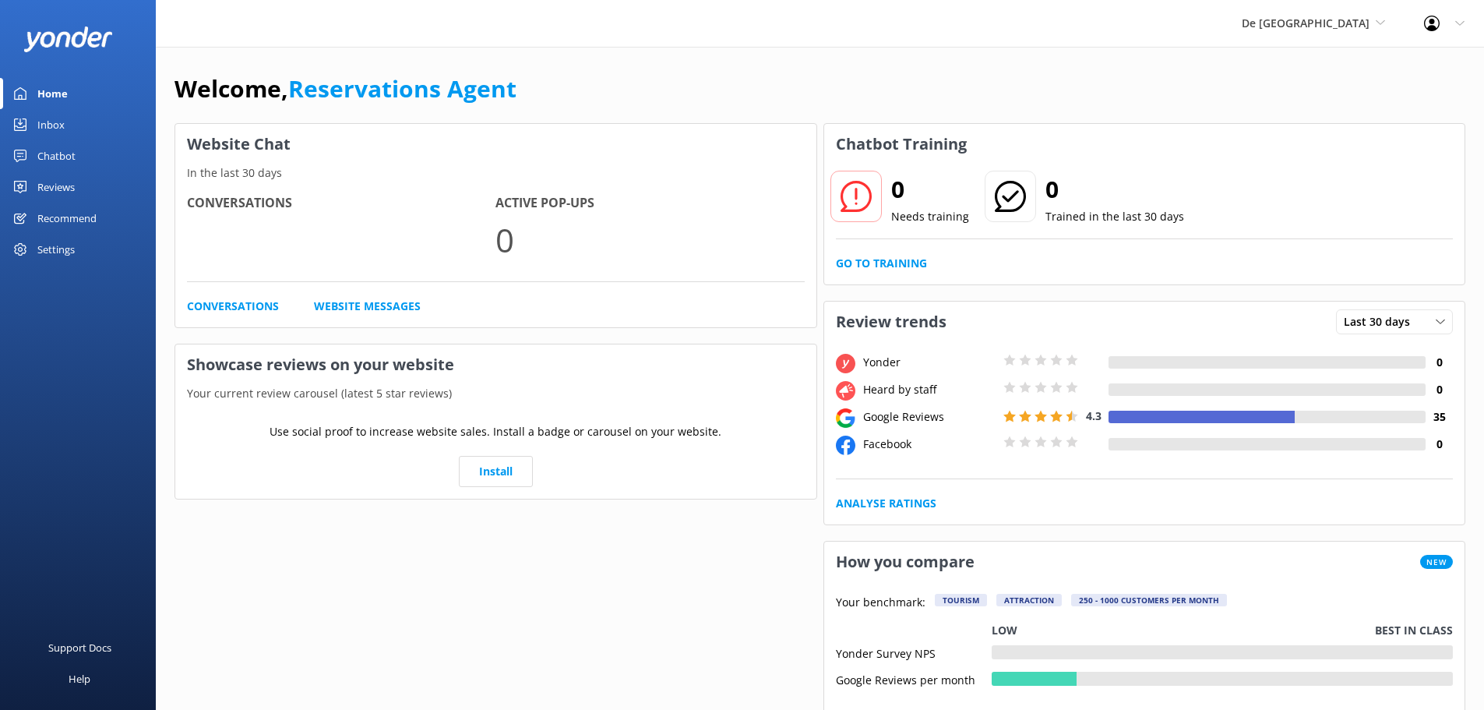
click at [72, 136] on link "Inbox" at bounding box center [78, 124] width 156 height 31
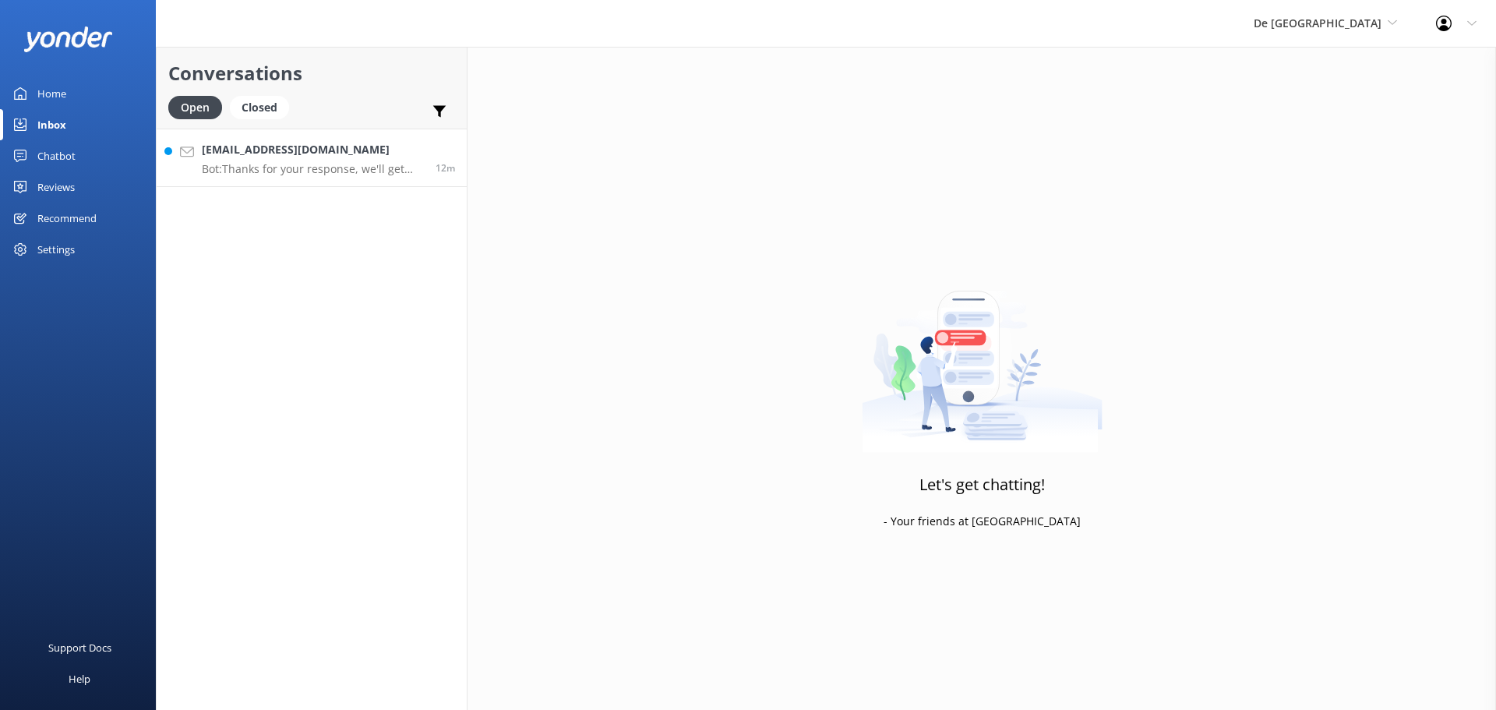
click at [341, 160] on div "wjriii@aol.com Bot: Thanks for your response, we'll get back to you as soon as …" at bounding box center [313, 158] width 222 height 34
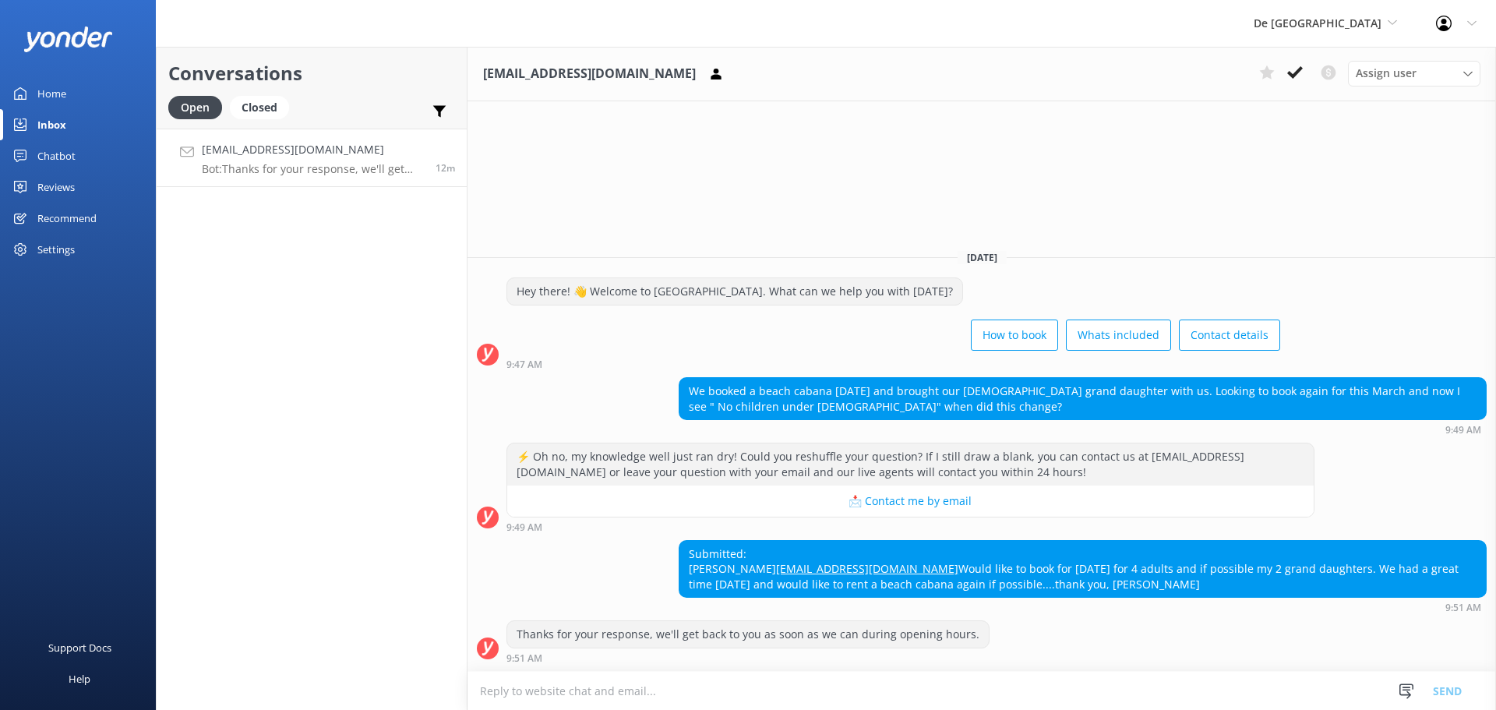
click at [622, 681] on textarea at bounding box center [982, 691] width 1029 height 38
click at [563, 687] on textarea at bounding box center [982, 691] width 1029 height 38
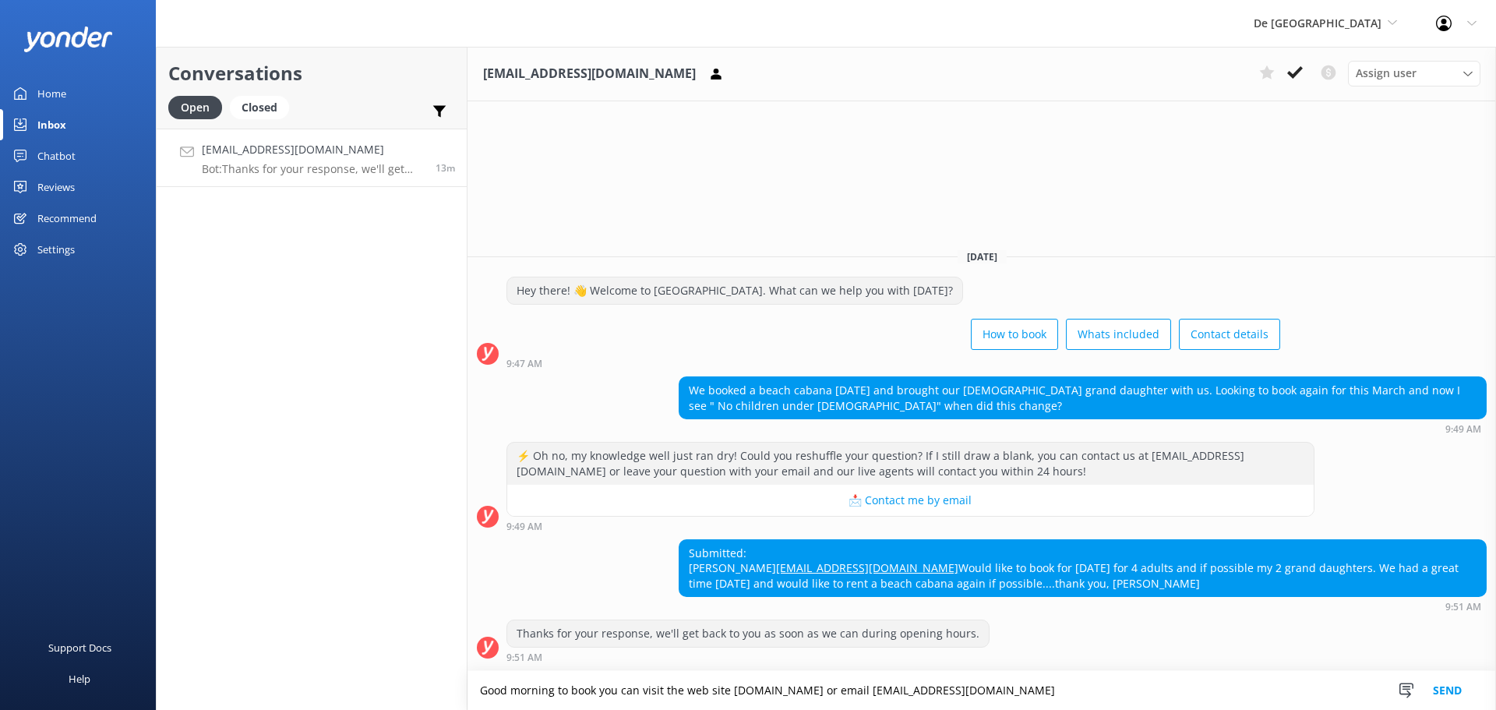
type textarea "Good morning to book you can visit the web site www.depalmtours.com or email in…"
click at [1451, 684] on button "Send" at bounding box center [1447, 690] width 58 height 39
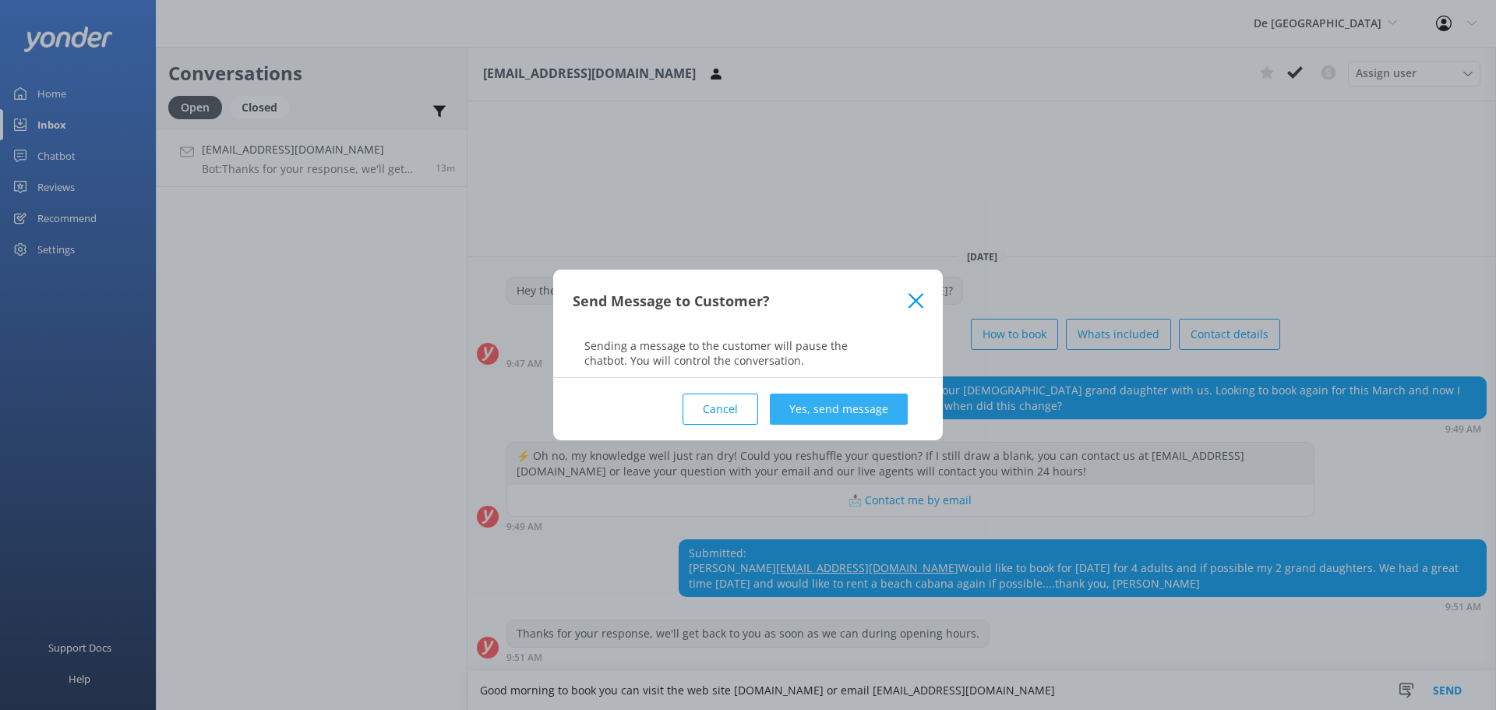
click at [872, 421] on button "Yes, send message" at bounding box center [839, 408] width 138 height 31
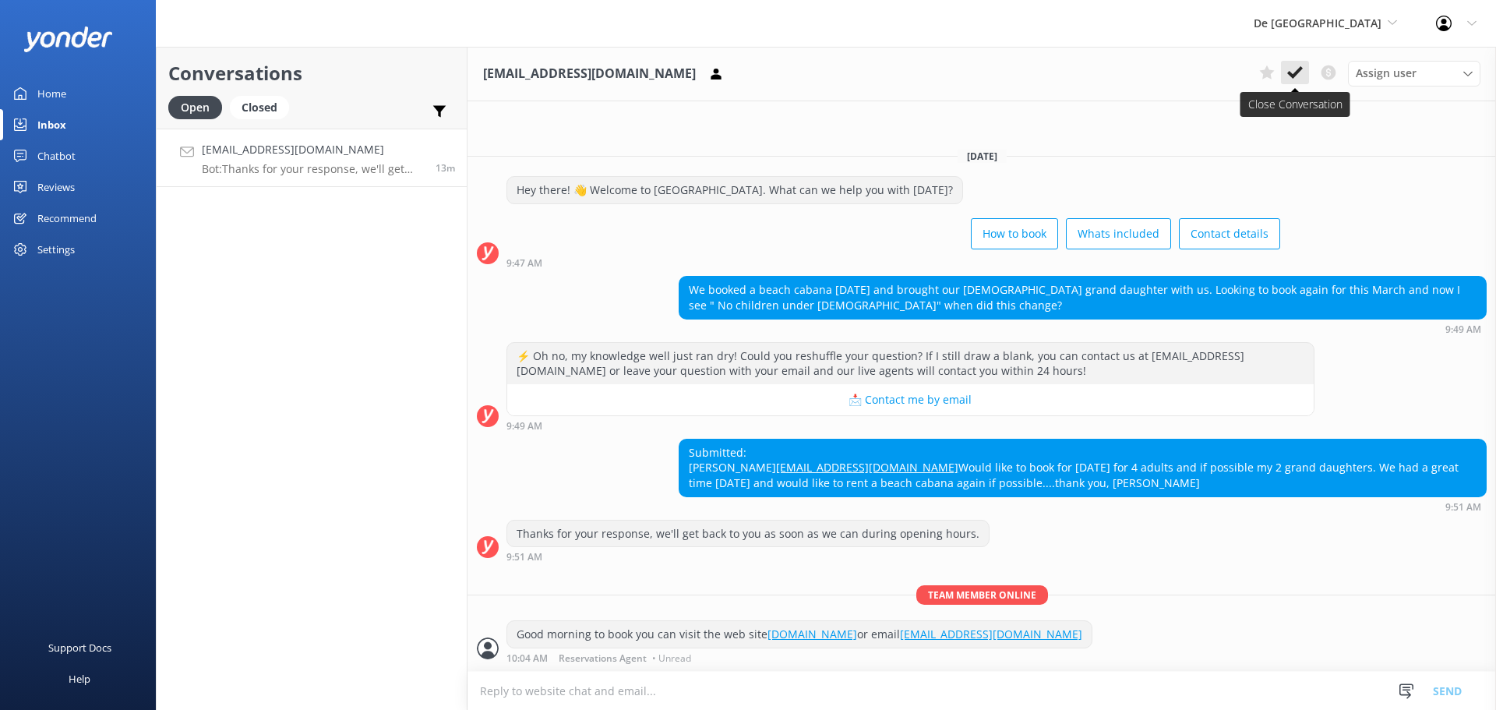
click at [1295, 68] on icon at bounding box center [1295, 73] width 16 height 16
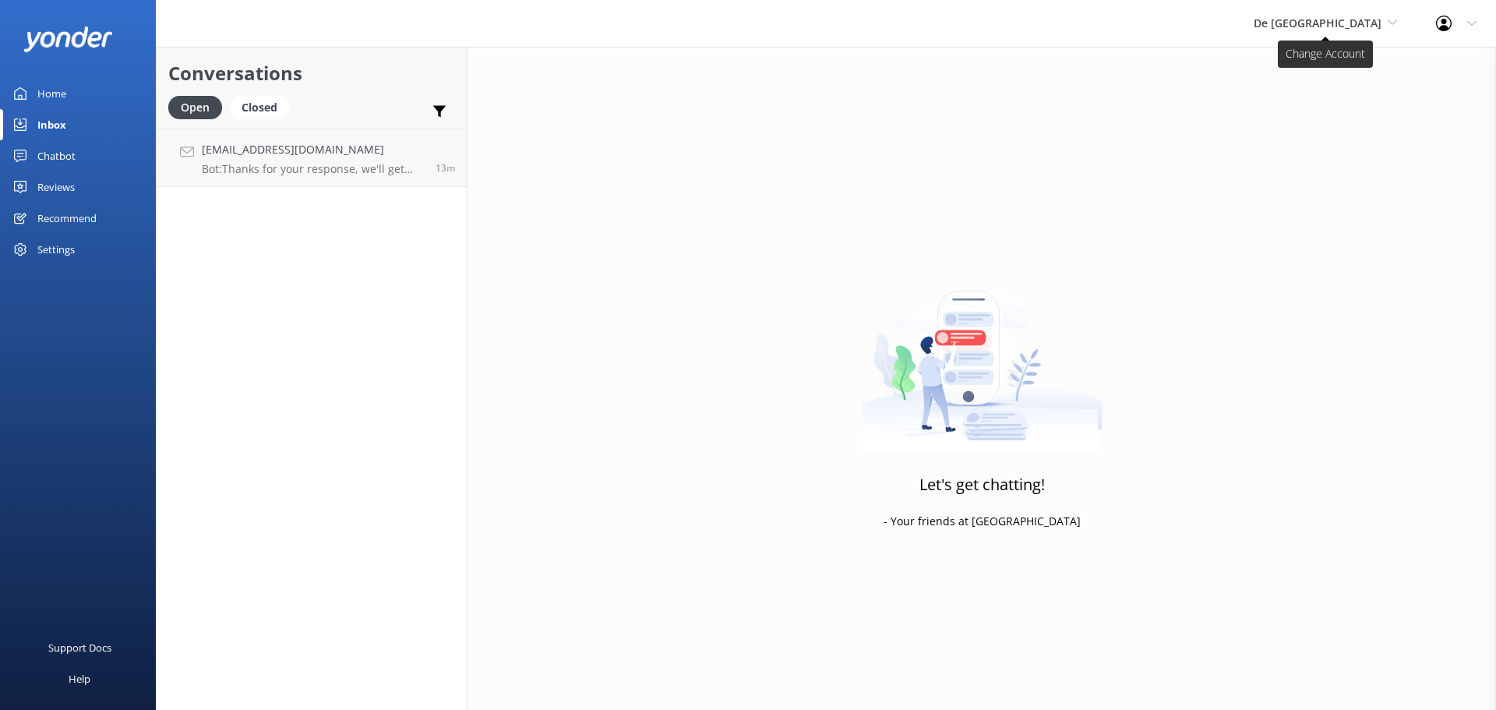
click at [1336, 26] on span "De [GEOGRAPHIC_DATA]" at bounding box center [1318, 23] width 128 height 15
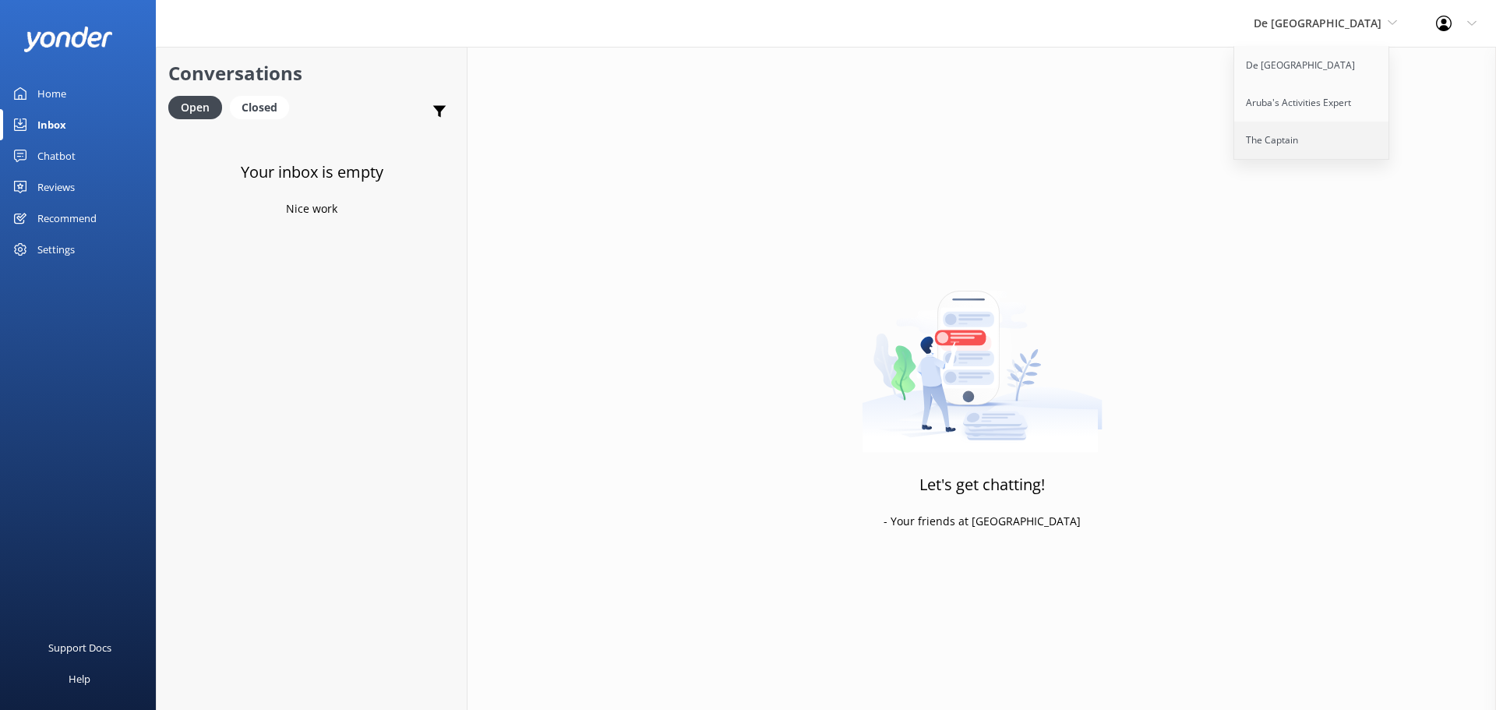
click at [1345, 140] on link "The Captain" at bounding box center [1312, 140] width 156 height 37
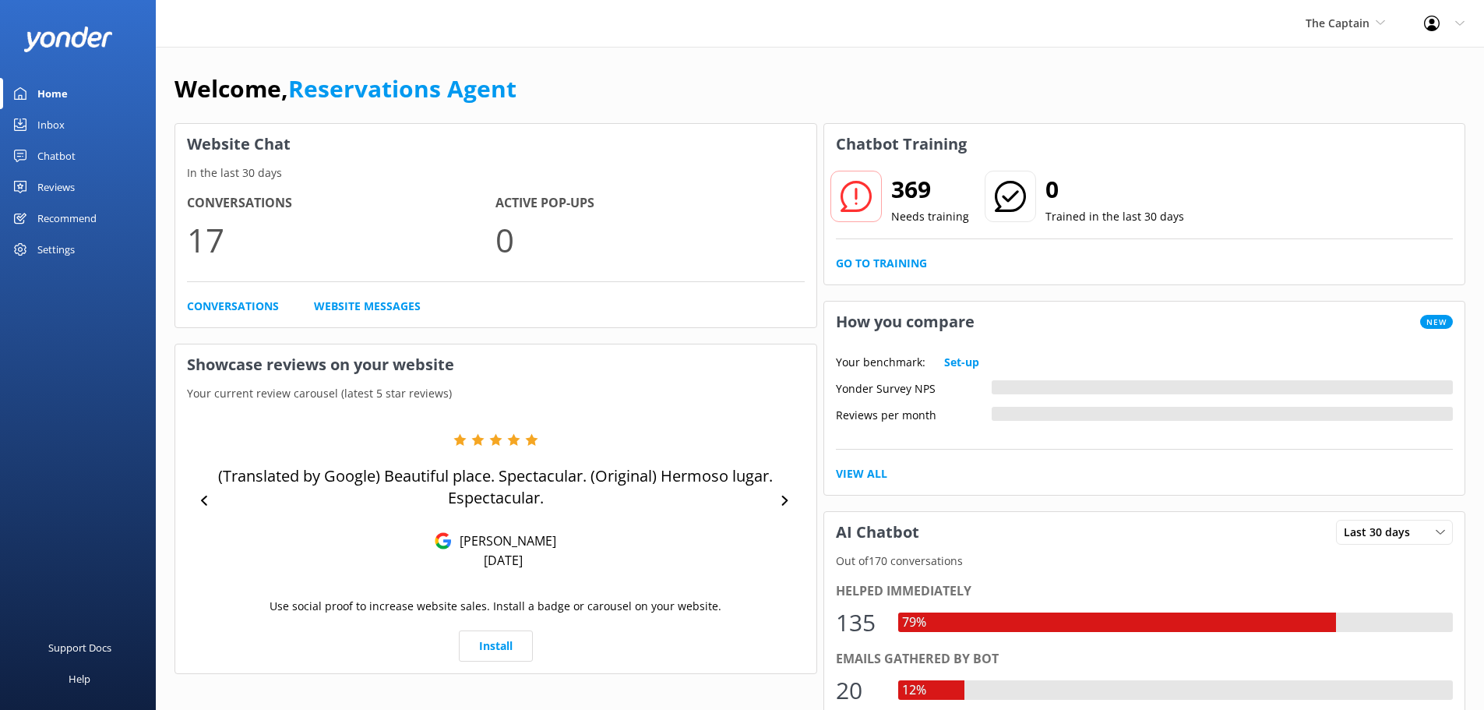
click at [73, 134] on link "Inbox" at bounding box center [78, 124] width 156 height 31
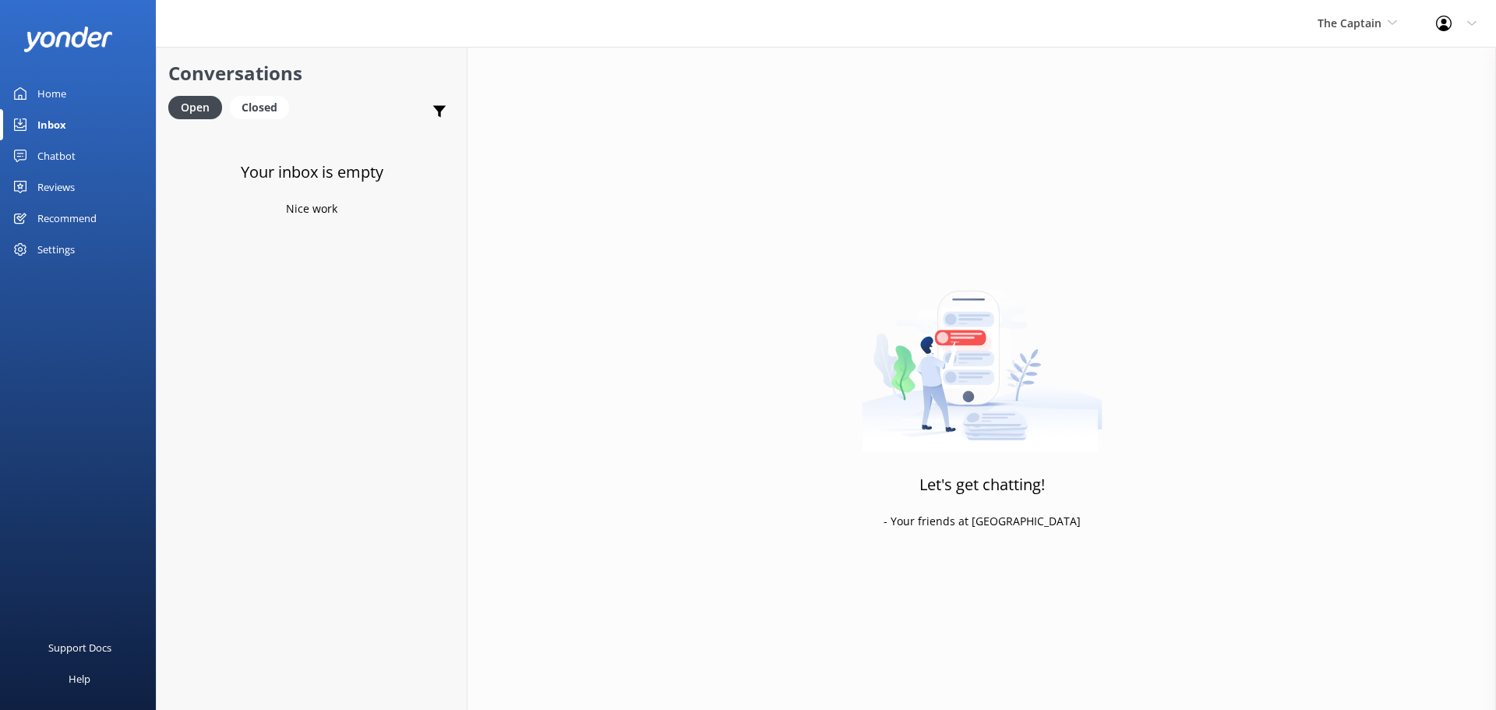
click at [1357, 36] on div "The Captain De Palm Island Aruba's Activities Expert The Captain" at bounding box center [1357, 23] width 118 height 47
click at [1372, 15] on span "The Captain" at bounding box center [1357, 23] width 79 height 17
click at [1352, 109] on link "Aruba's Activities Expert" at bounding box center [1376, 102] width 156 height 37
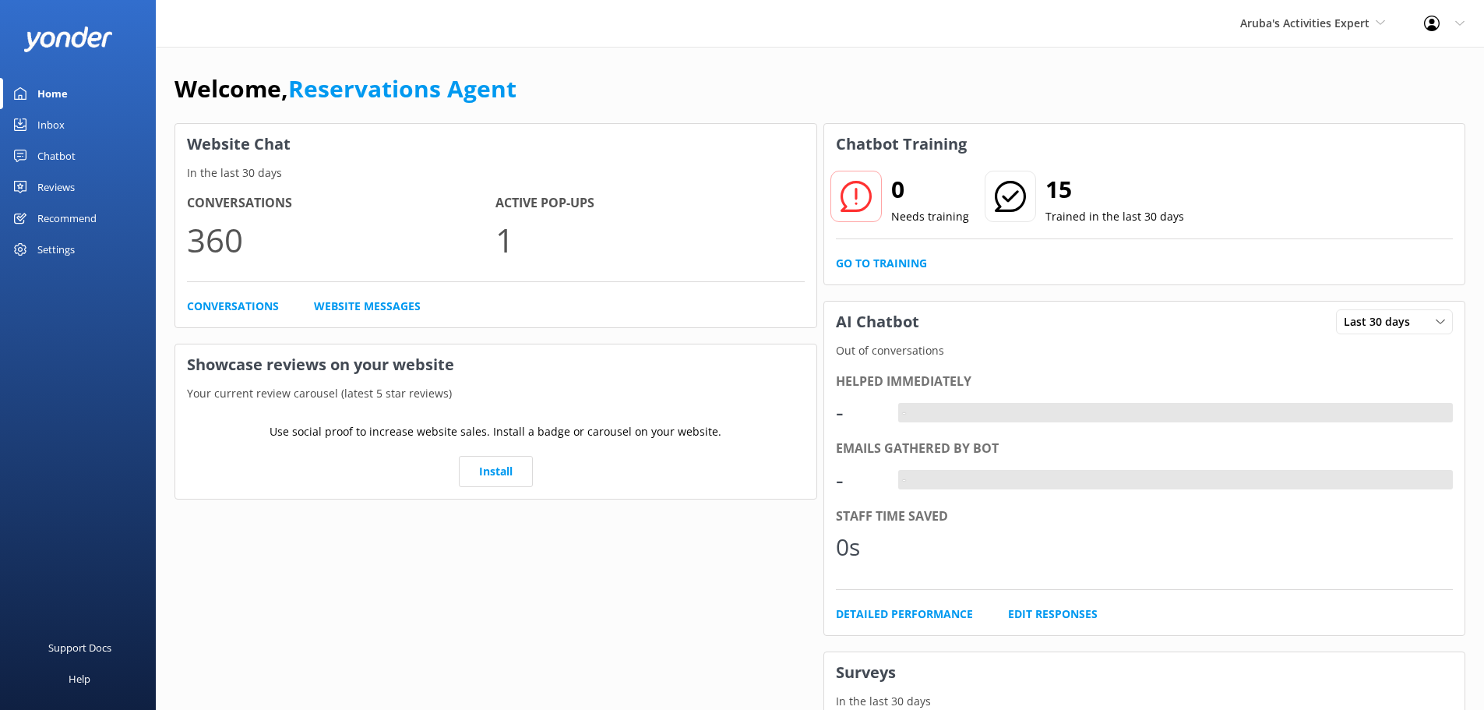
click at [69, 122] on link "Inbox" at bounding box center [78, 124] width 156 height 31
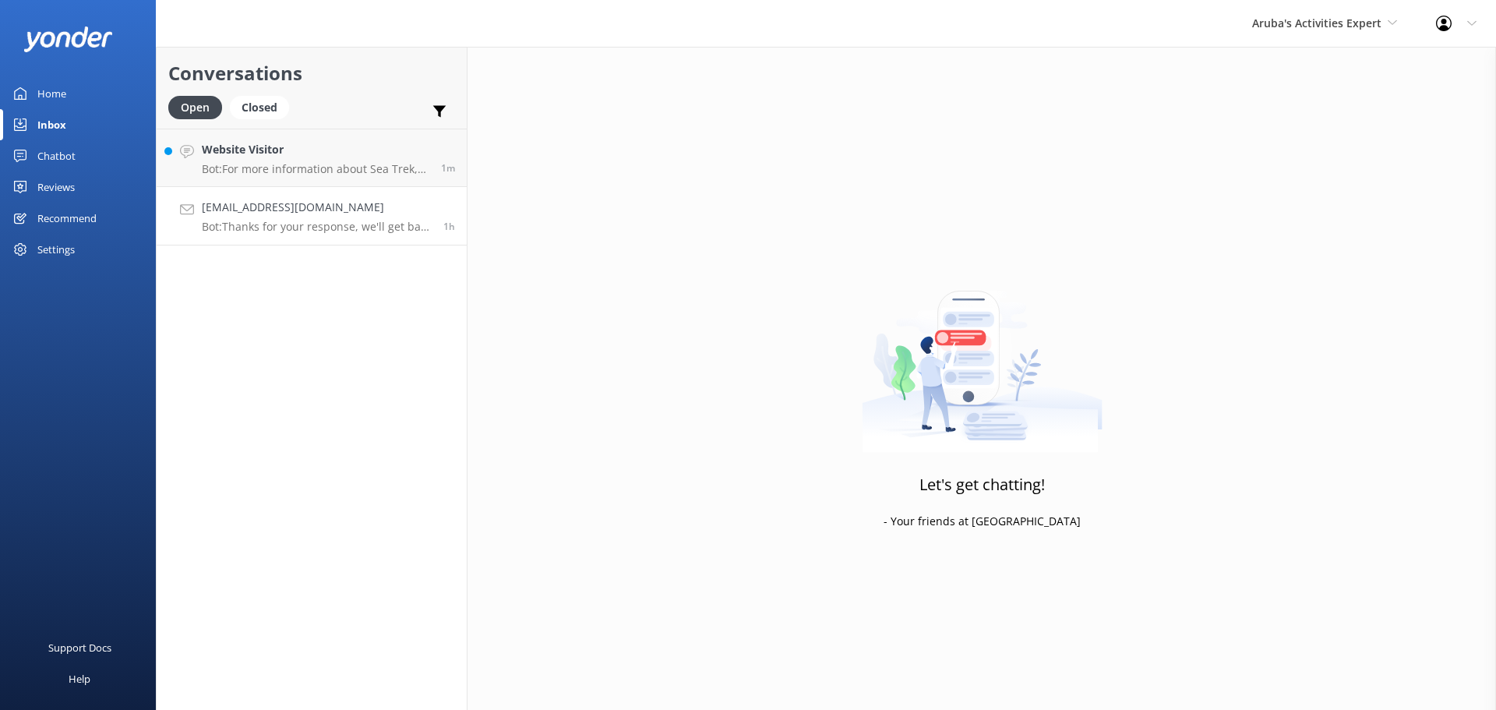
click at [405, 220] on p "Bot: Thanks for your response, we'll get back to you as soon as we can during o…" at bounding box center [317, 227] width 230 height 14
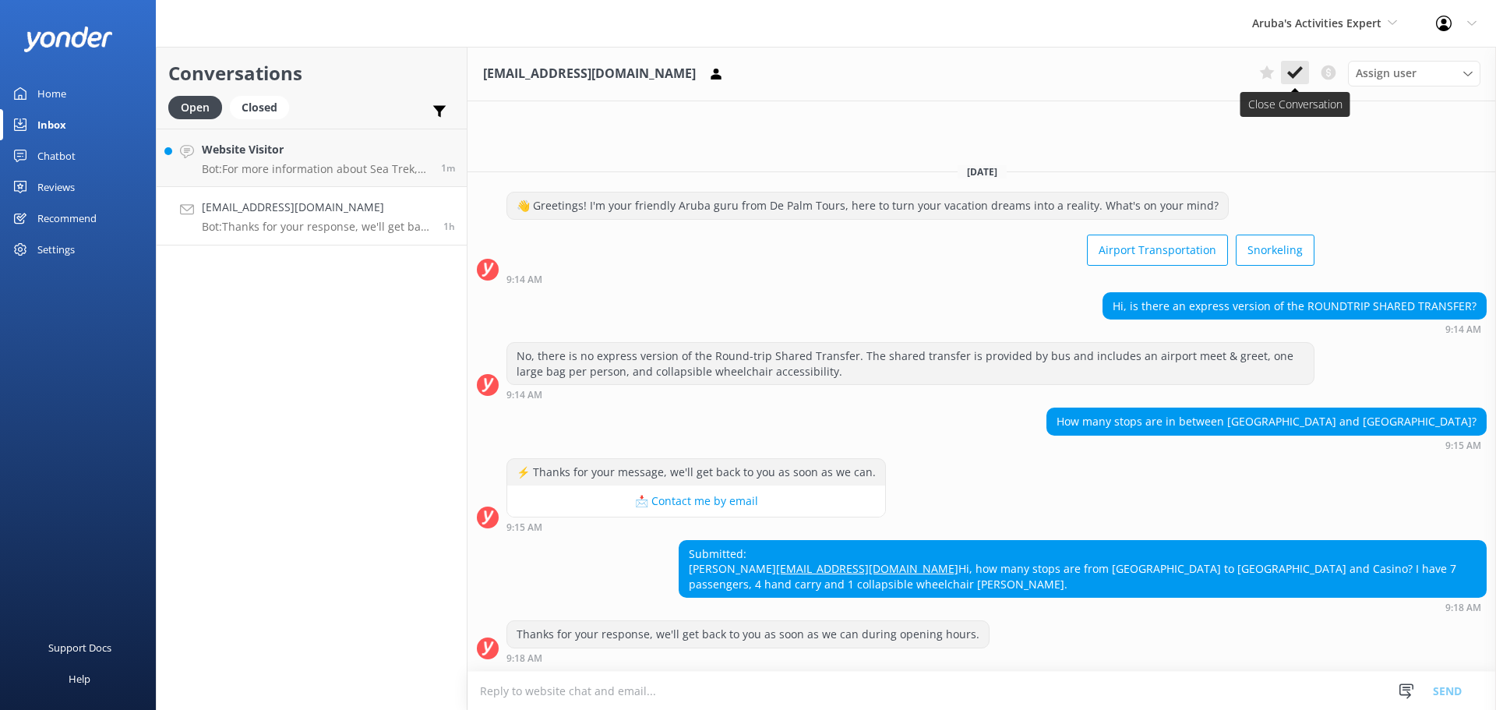
click at [1293, 68] on icon at bounding box center [1295, 73] width 16 height 16
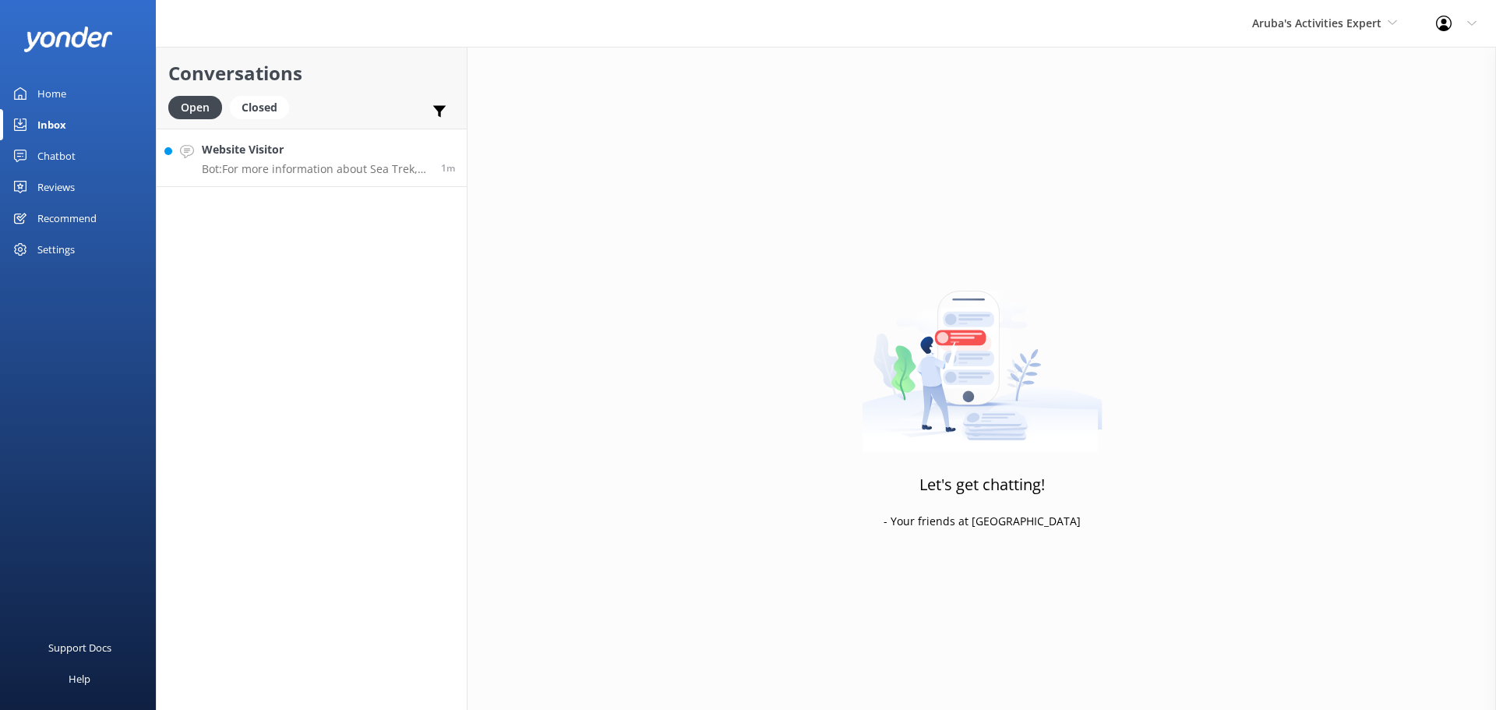
click at [307, 162] on p "Bot: For more information about Sea Trek, please visit: https://depalmisland.co…" at bounding box center [316, 169] width 228 height 14
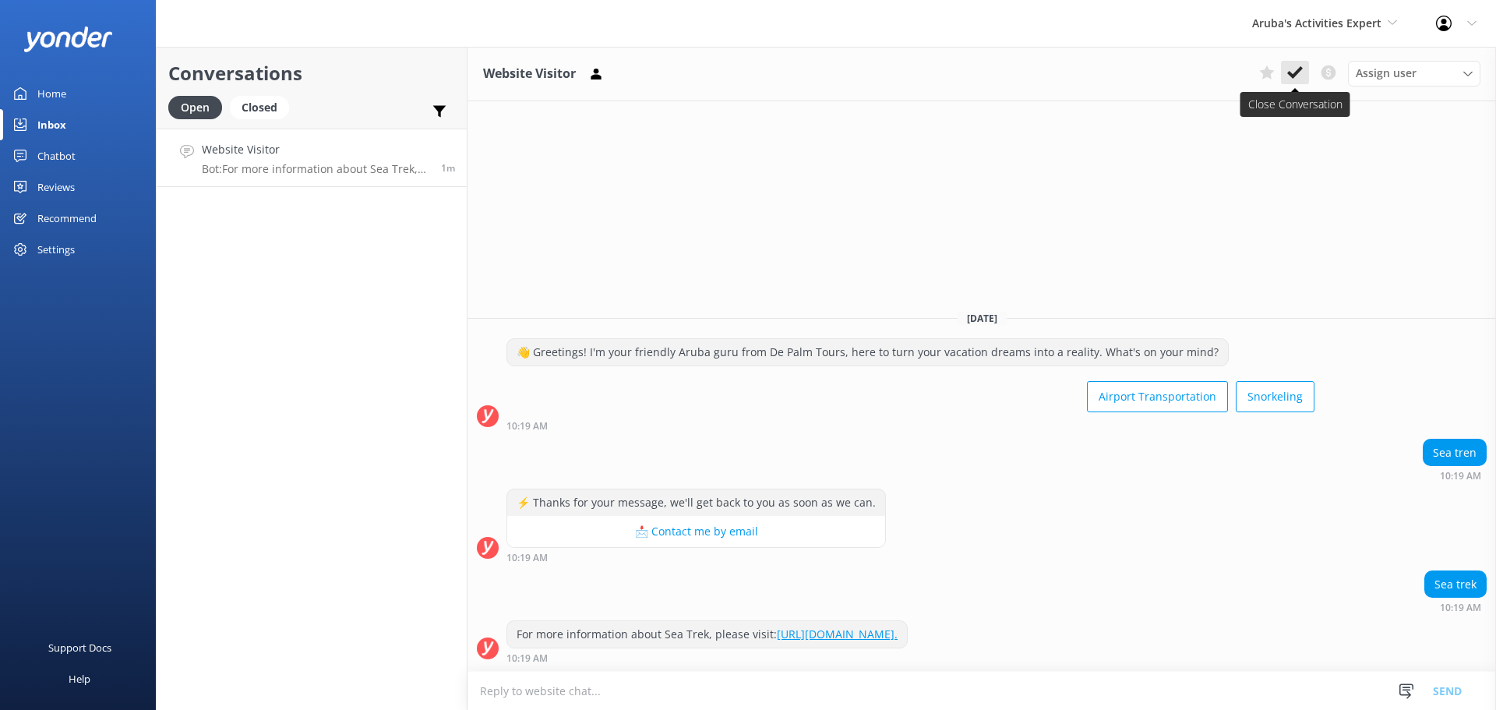
click at [1295, 73] on use at bounding box center [1295, 72] width 16 height 12
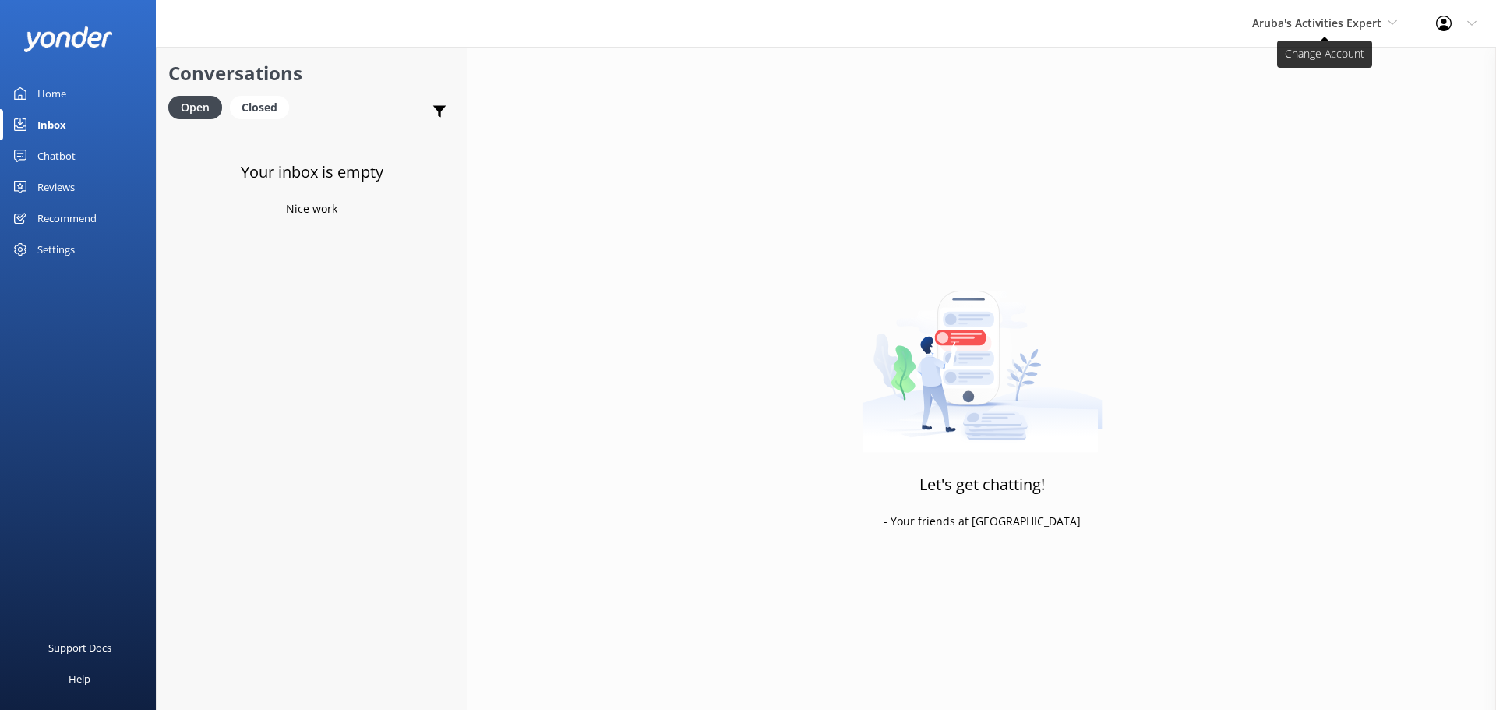
click at [1309, 23] on span "Aruba's Activities Expert" at bounding box center [1316, 23] width 129 height 15
click at [1305, 66] on link "De [GEOGRAPHIC_DATA]" at bounding box center [1311, 65] width 156 height 37
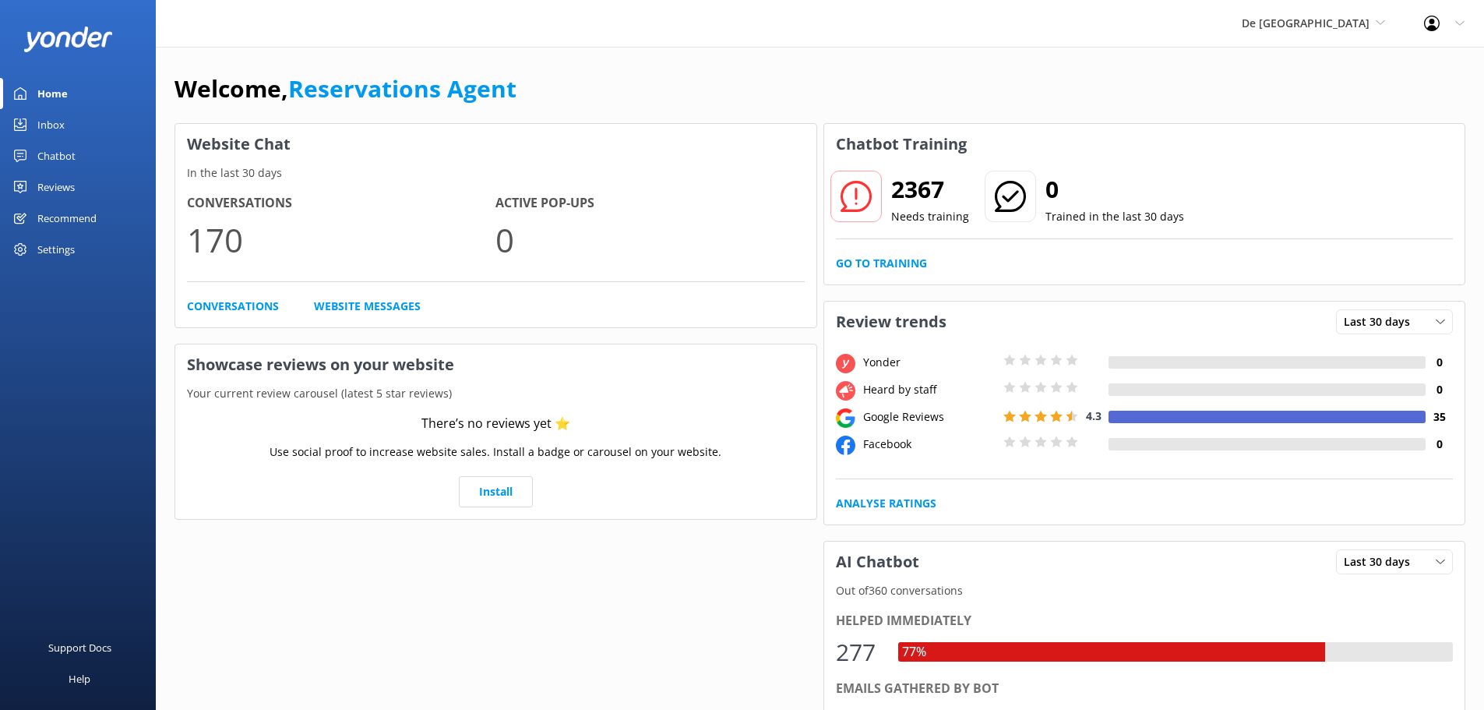
click at [71, 120] on link "Inbox" at bounding box center [78, 124] width 156 height 31
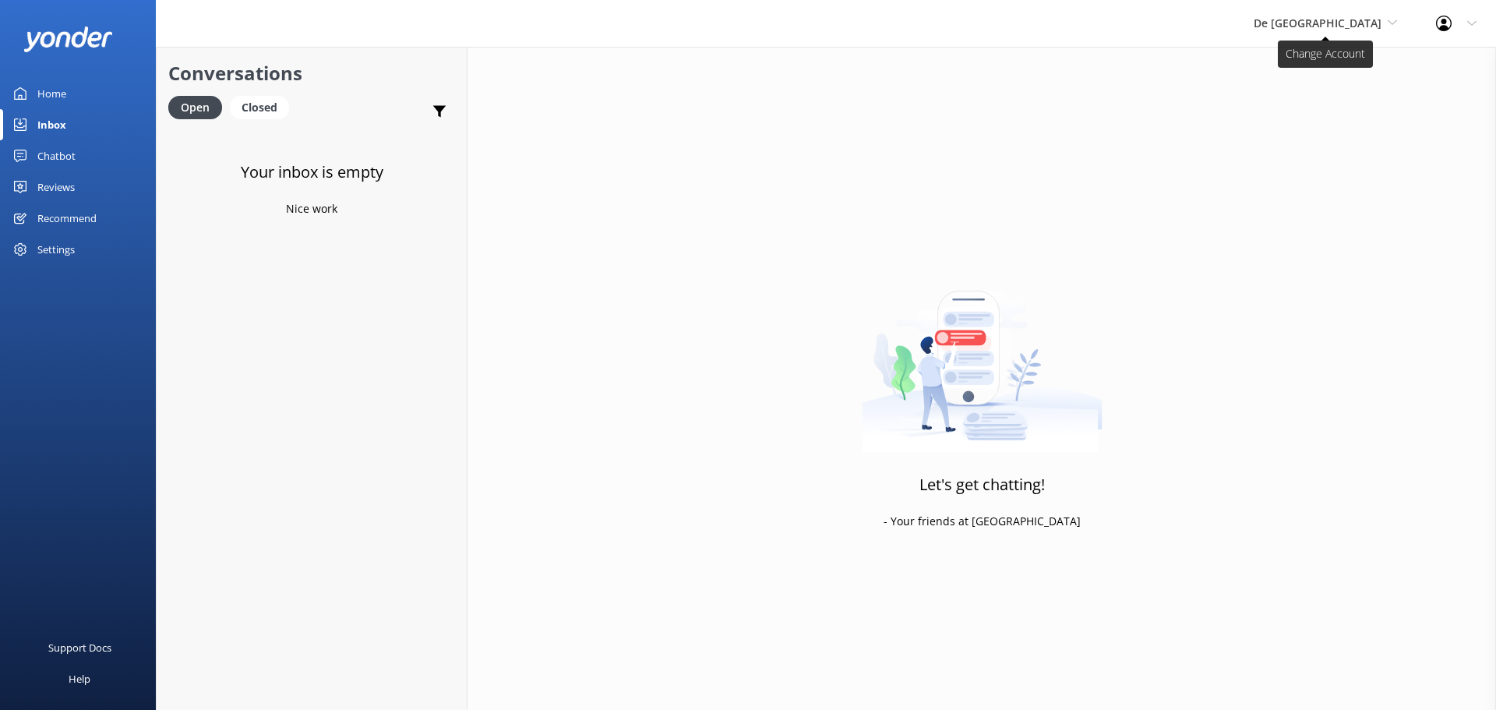
click at [1344, 23] on span "De [GEOGRAPHIC_DATA]" at bounding box center [1318, 23] width 128 height 15
click at [1327, 143] on link "The Captain" at bounding box center [1312, 140] width 156 height 37
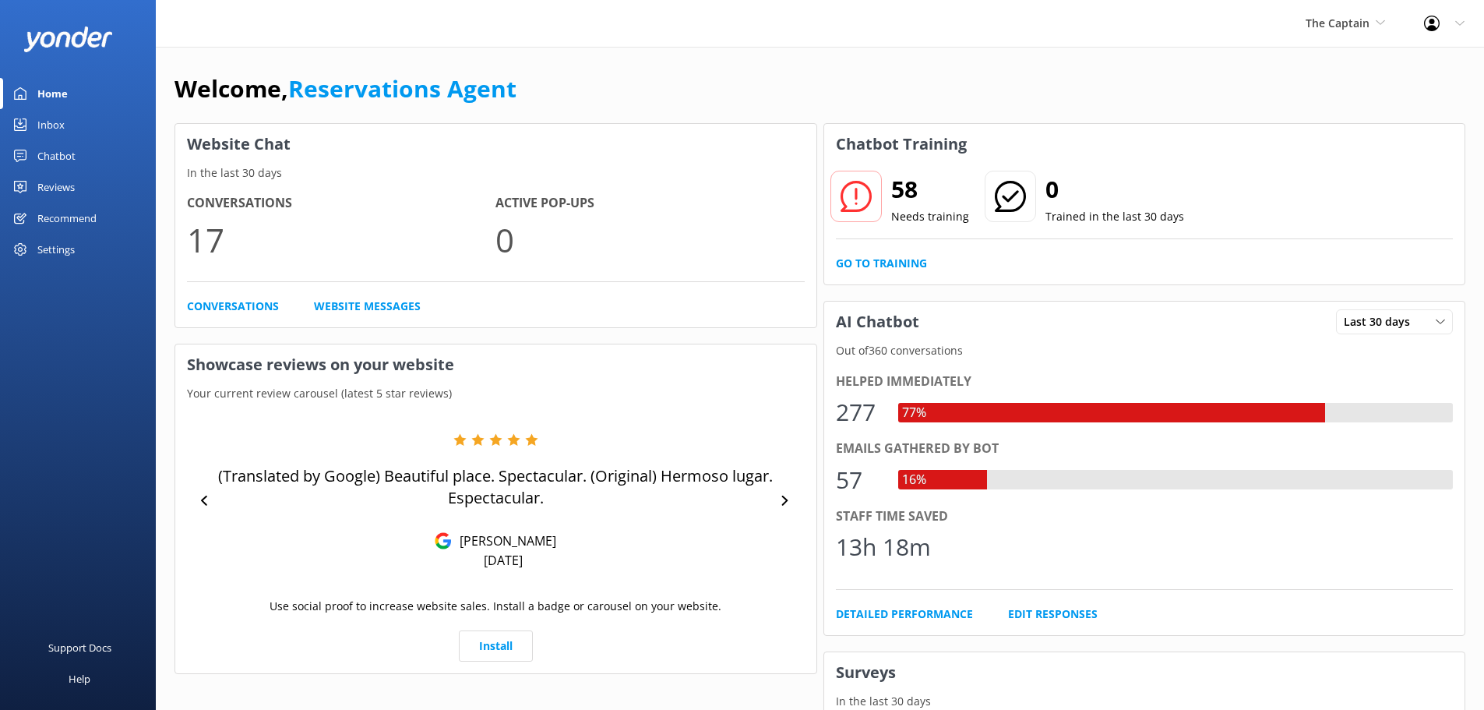
click at [47, 136] on div "Inbox" at bounding box center [50, 124] width 27 height 31
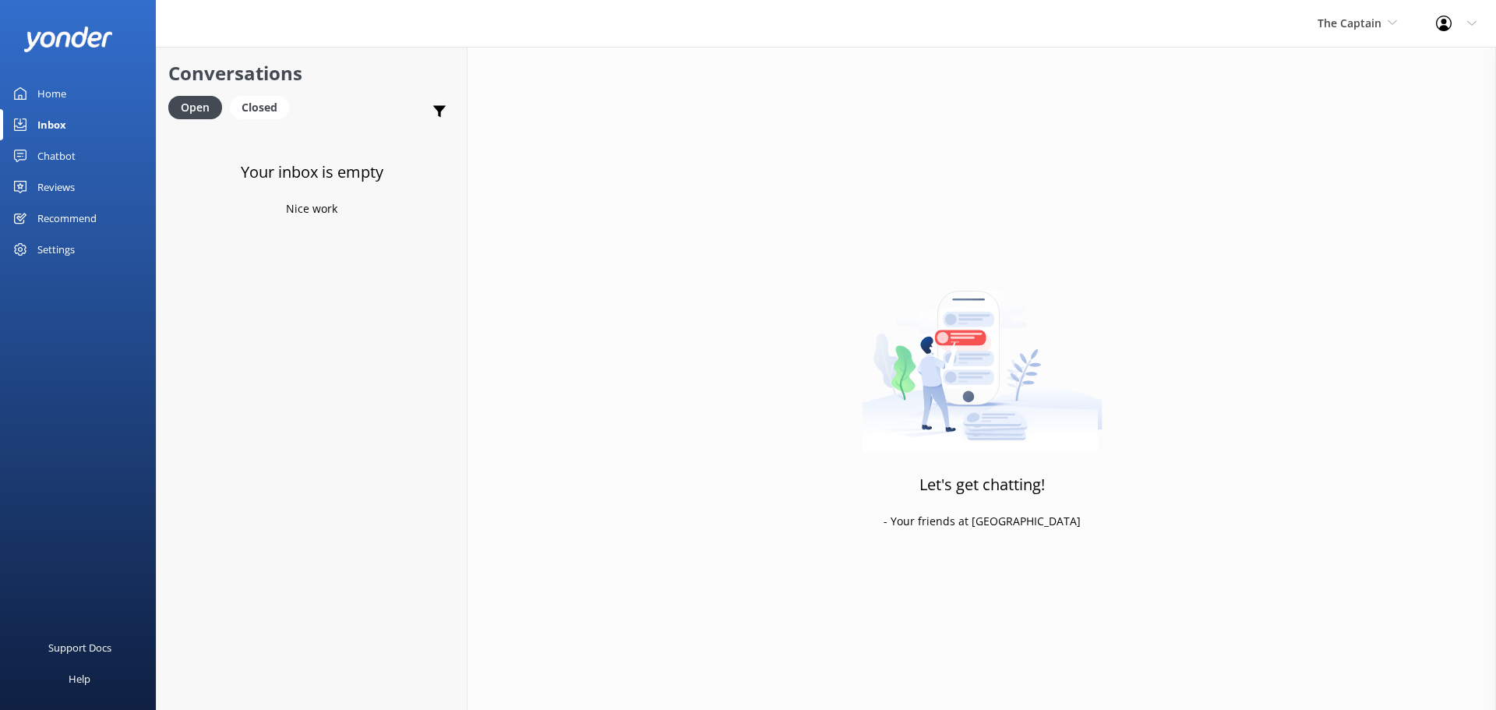
click at [55, 125] on div "Inbox" at bounding box center [51, 124] width 29 height 31
click at [1364, 22] on span "The Captain" at bounding box center [1350, 23] width 64 height 15
click at [1343, 85] on link "Aruba's Activities Expert" at bounding box center [1376, 102] width 156 height 37
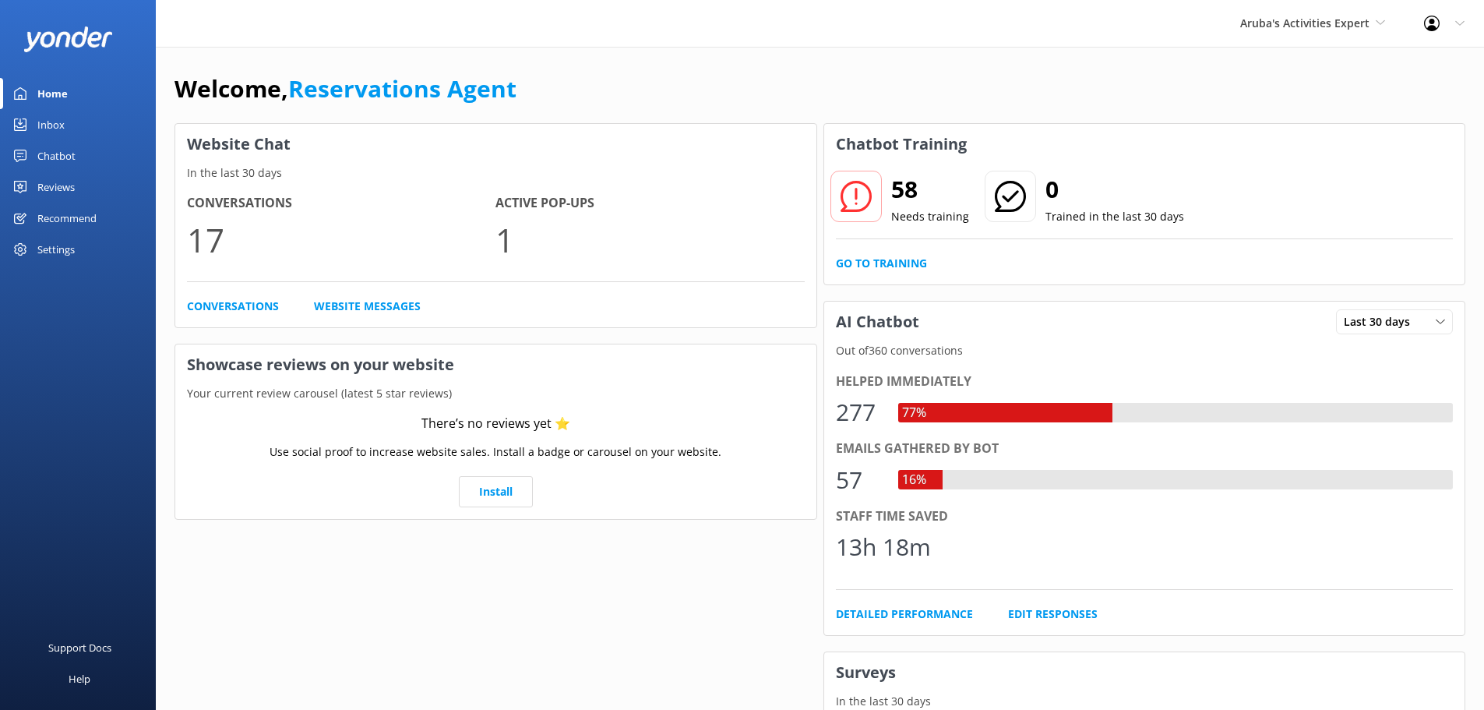
click at [54, 129] on div "Inbox" at bounding box center [50, 124] width 27 height 31
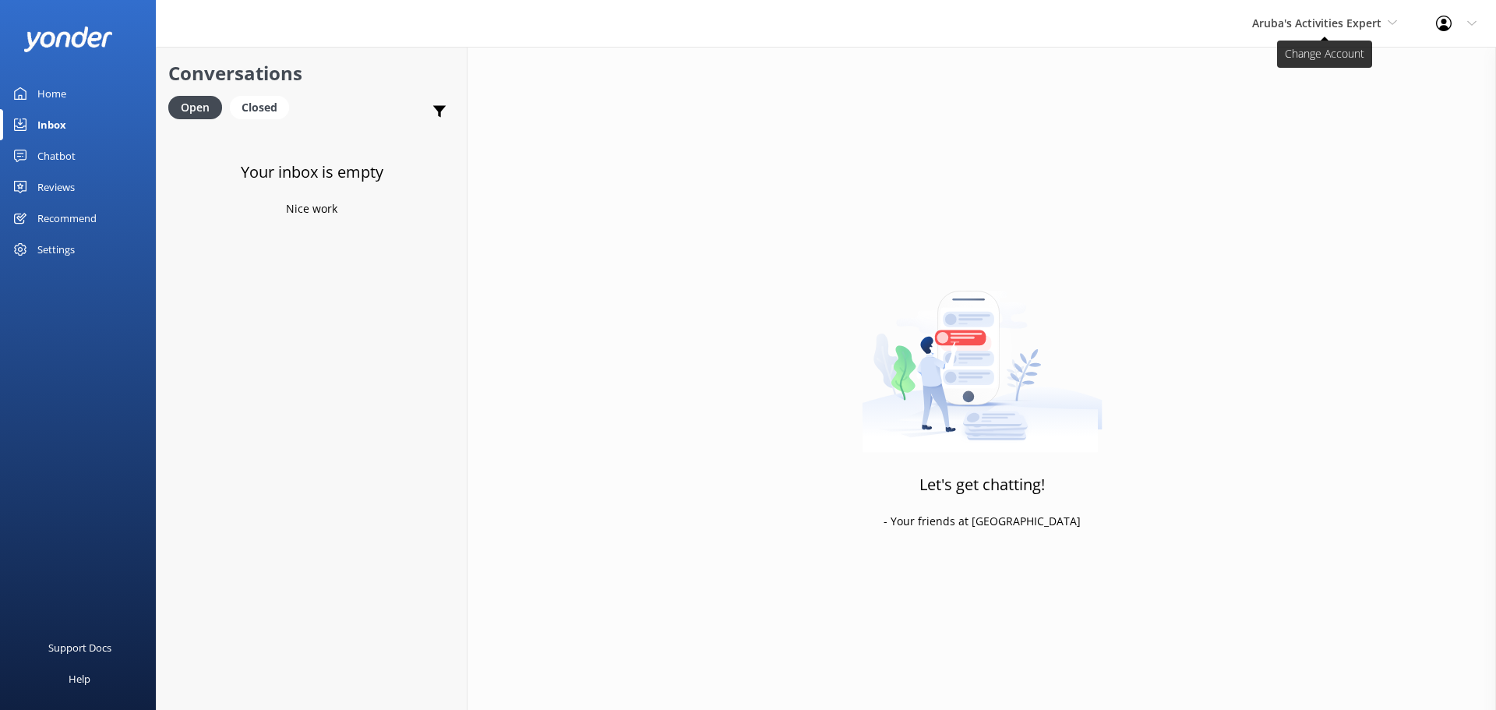
click at [1303, 16] on span "Aruba's Activities Expert" at bounding box center [1316, 23] width 129 height 15
click at [1312, 66] on link "De [GEOGRAPHIC_DATA]" at bounding box center [1311, 65] width 156 height 37
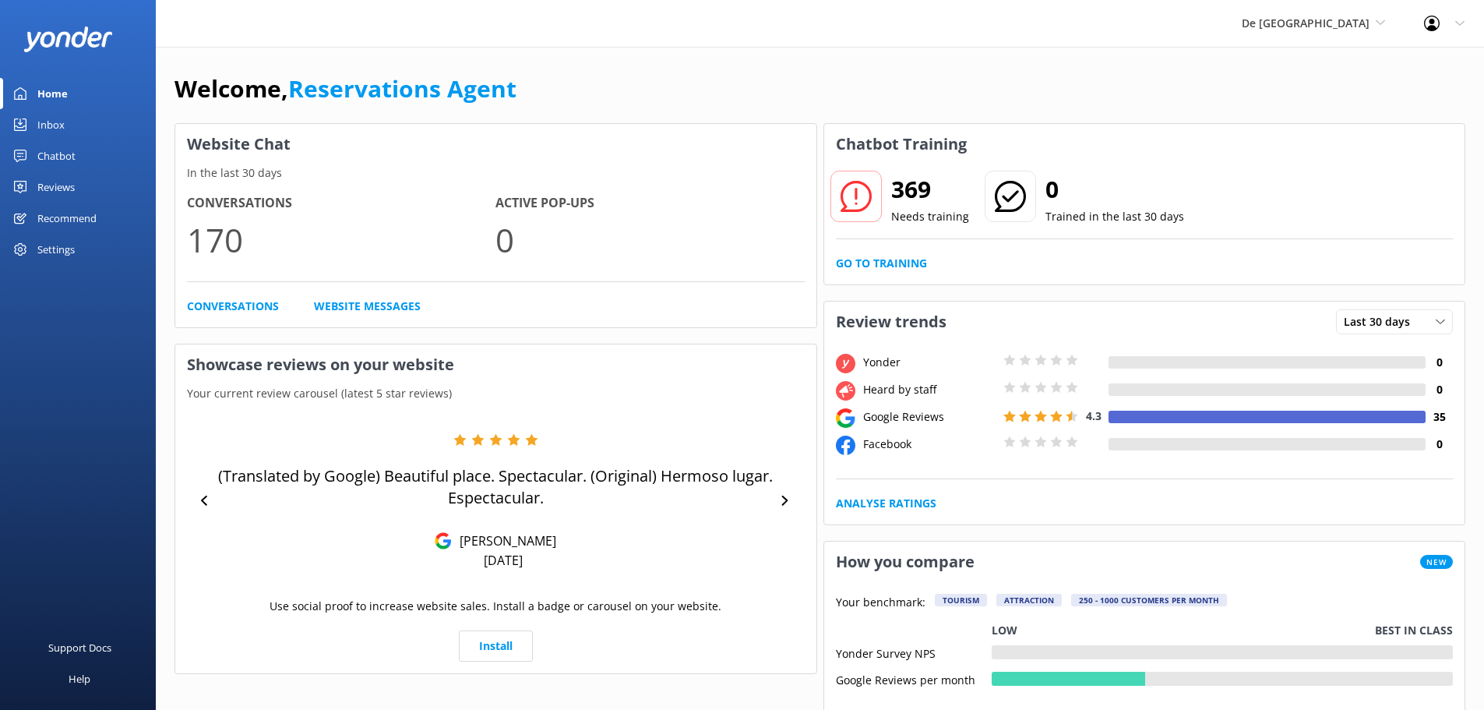
click at [43, 115] on div "Inbox" at bounding box center [50, 124] width 27 height 31
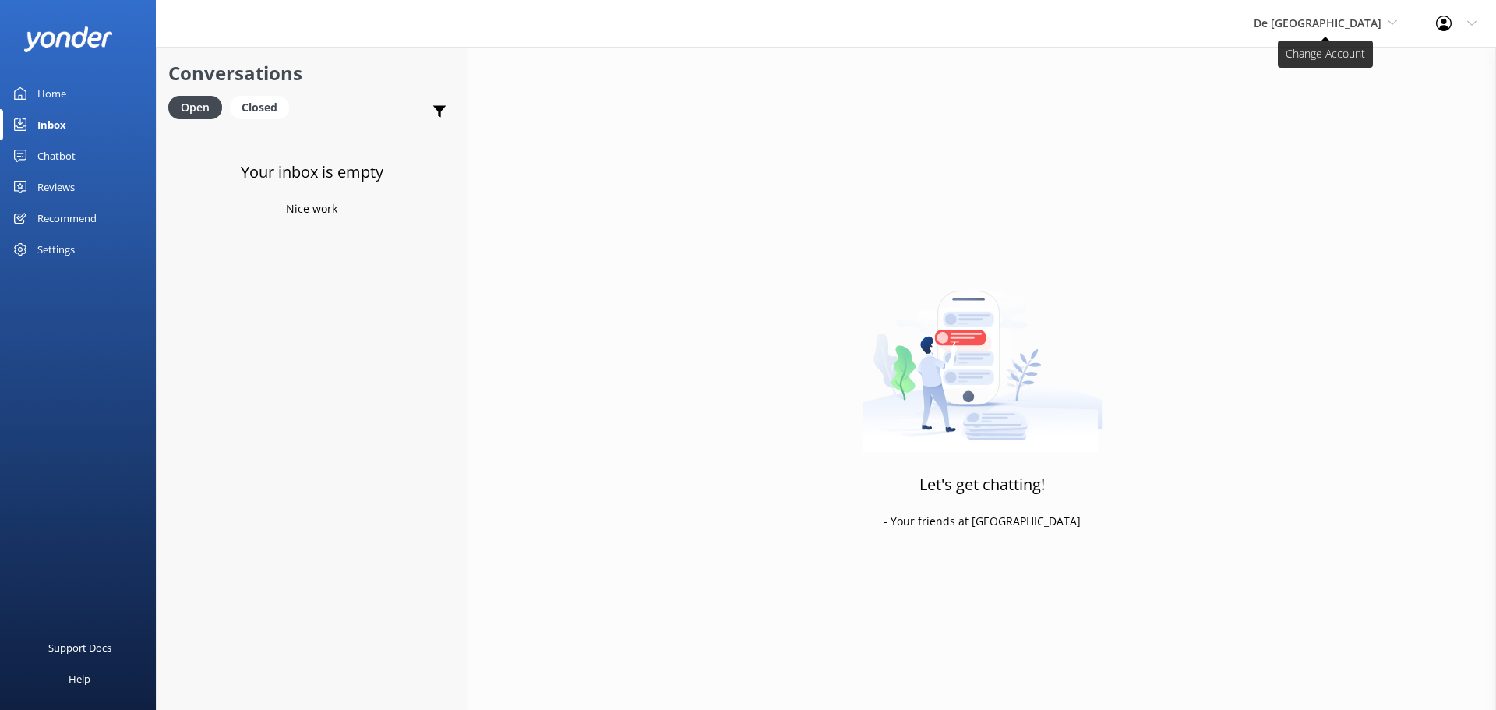
click at [1317, 26] on span "De [GEOGRAPHIC_DATA]" at bounding box center [1318, 23] width 128 height 15
click at [1311, 85] on link "Aruba's Activities Expert" at bounding box center [1312, 102] width 156 height 37
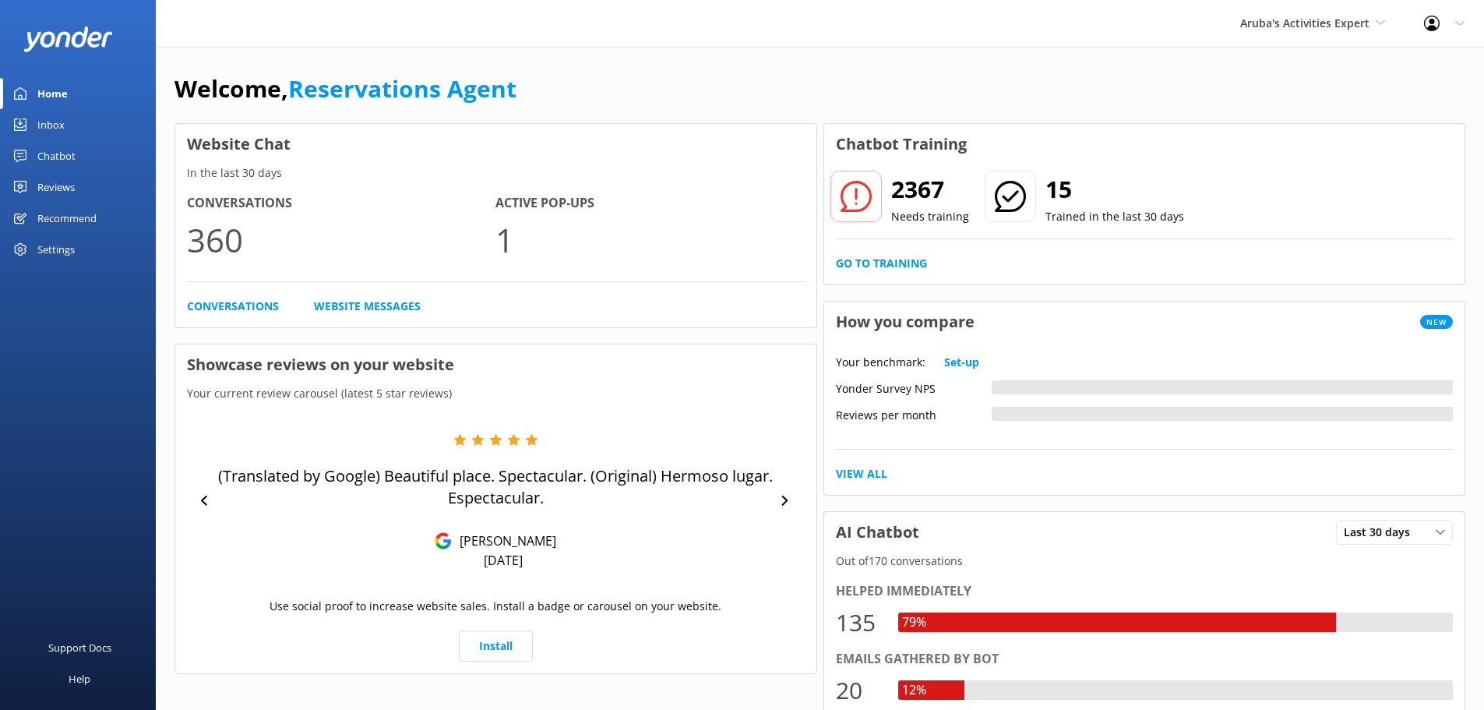
click at [65, 116] on link "Inbox" at bounding box center [78, 124] width 156 height 31
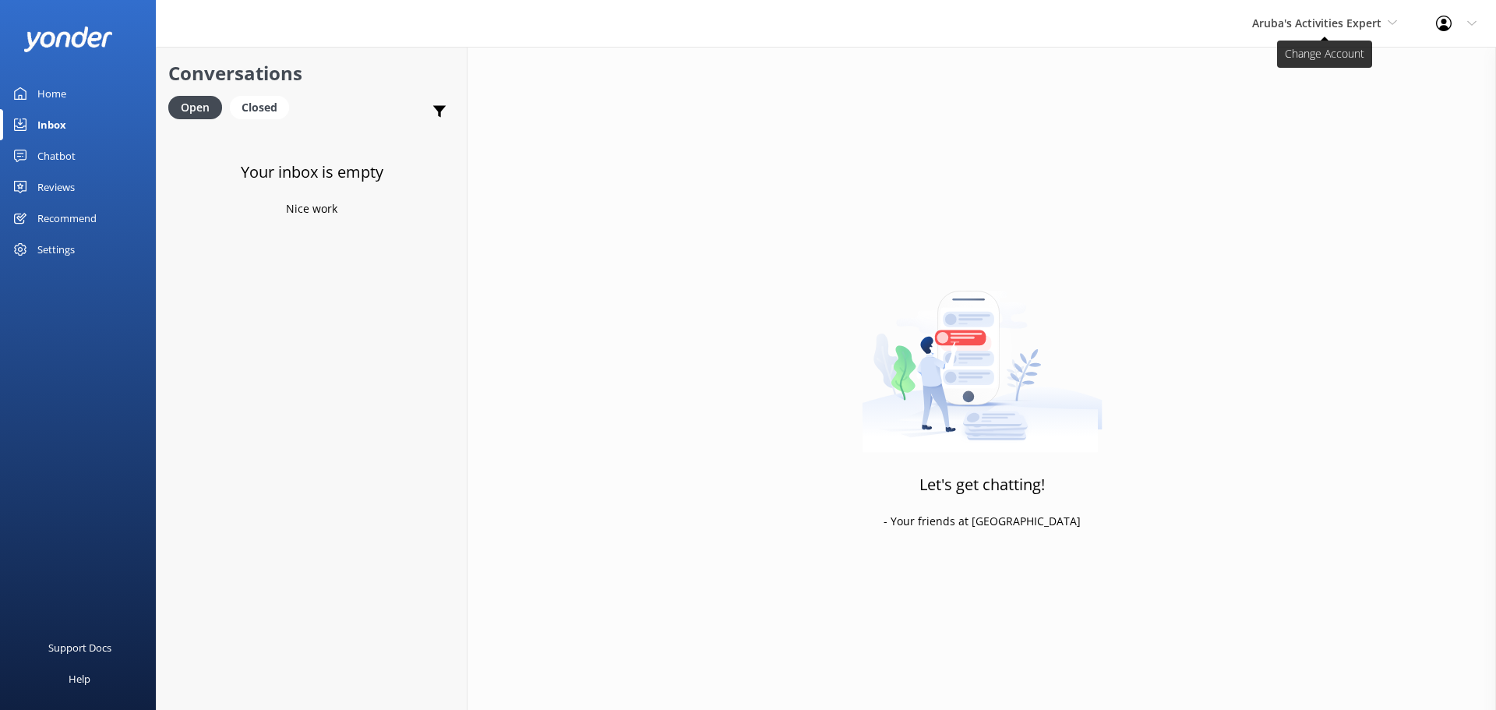
click at [1316, 22] on span "Aruba's Activities Expert" at bounding box center [1316, 23] width 129 height 15
click at [1276, 146] on link "The Captain" at bounding box center [1311, 140] width 156 height 37
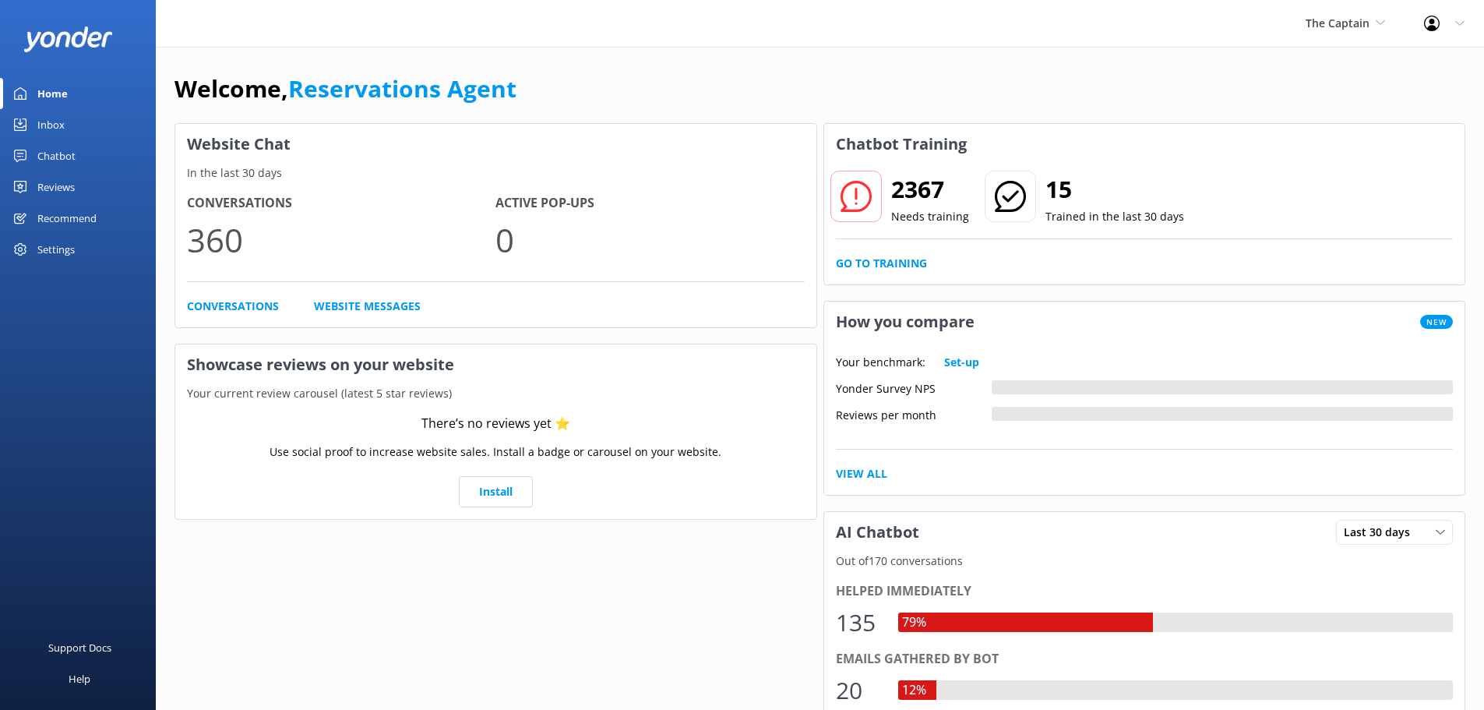
click at [50, 129] on div "Inbox" at bounding box center [50, 124] width 27 height 31
